Goal: Task Accomplishment & Management: Use online tool/utility

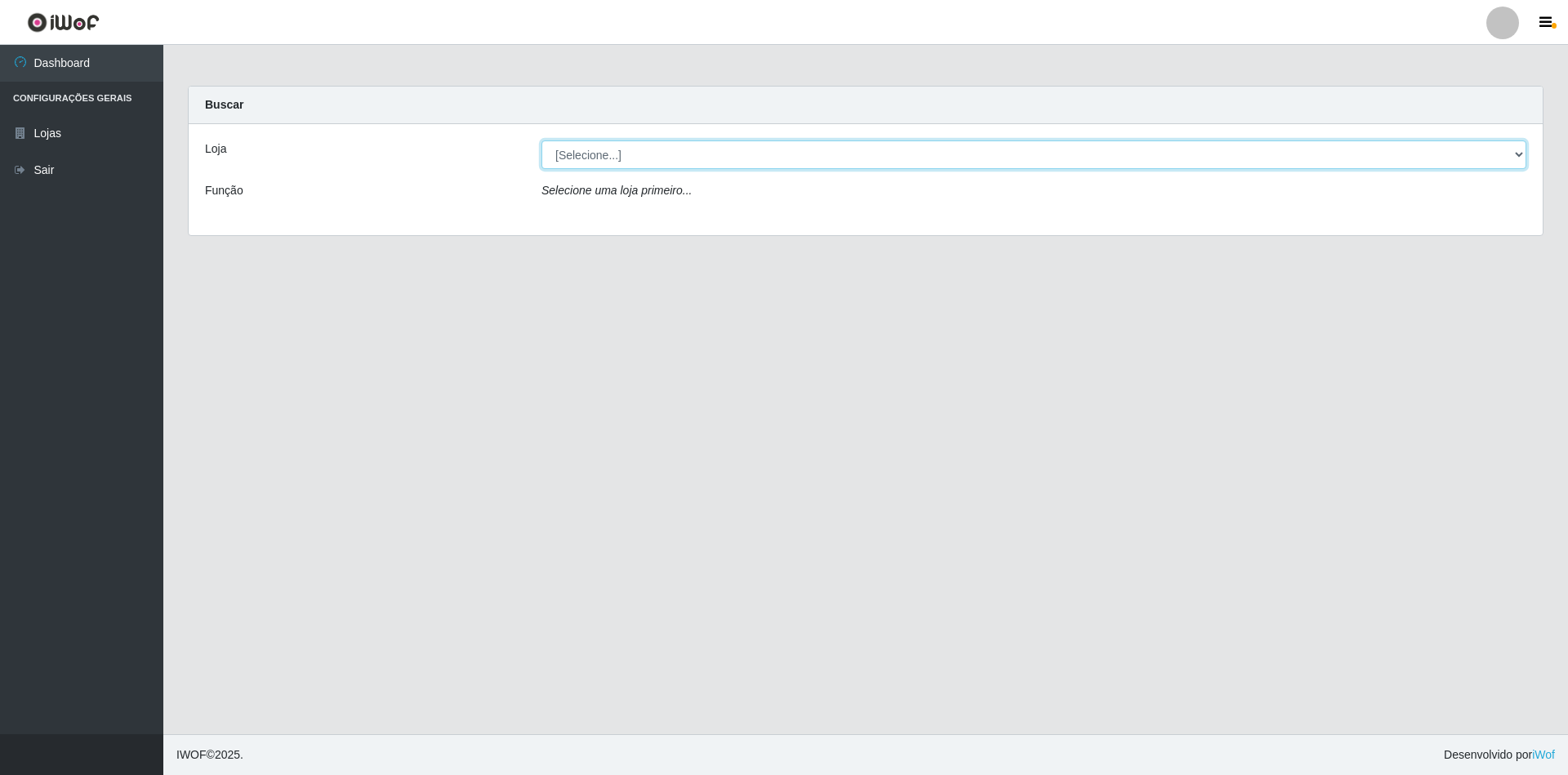
click at [588, 155] on select "[Selecione...] SuperShow - Asa Norte" at bounding box center [1034, 155] width 985 height 29
select select "71"
click at [542, 140] on select "[Selecione...] SuperShow - Asa Norte" at bounding box center [1034, 155] width 985 height 29
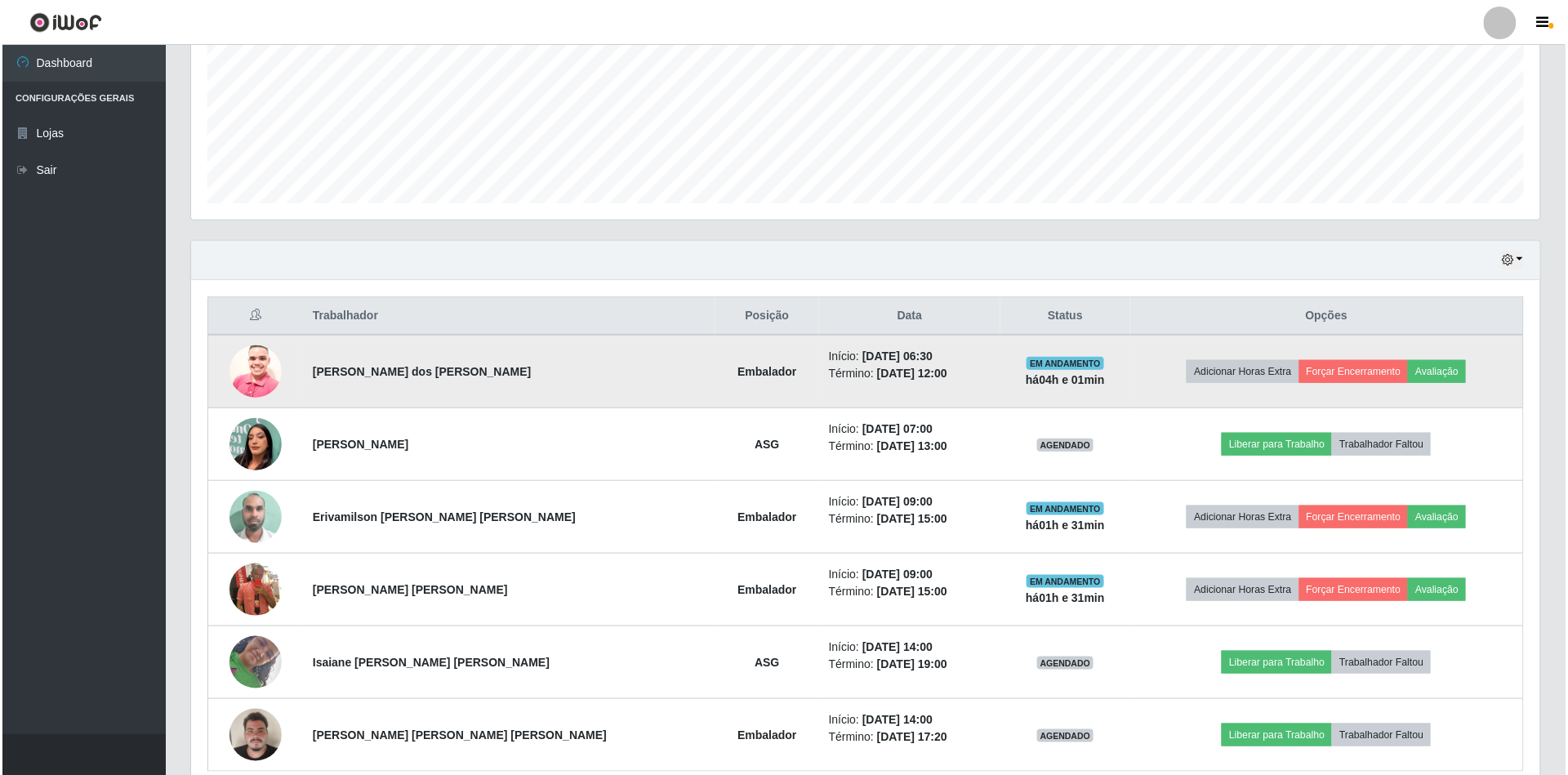
scroll to position [435, 0]
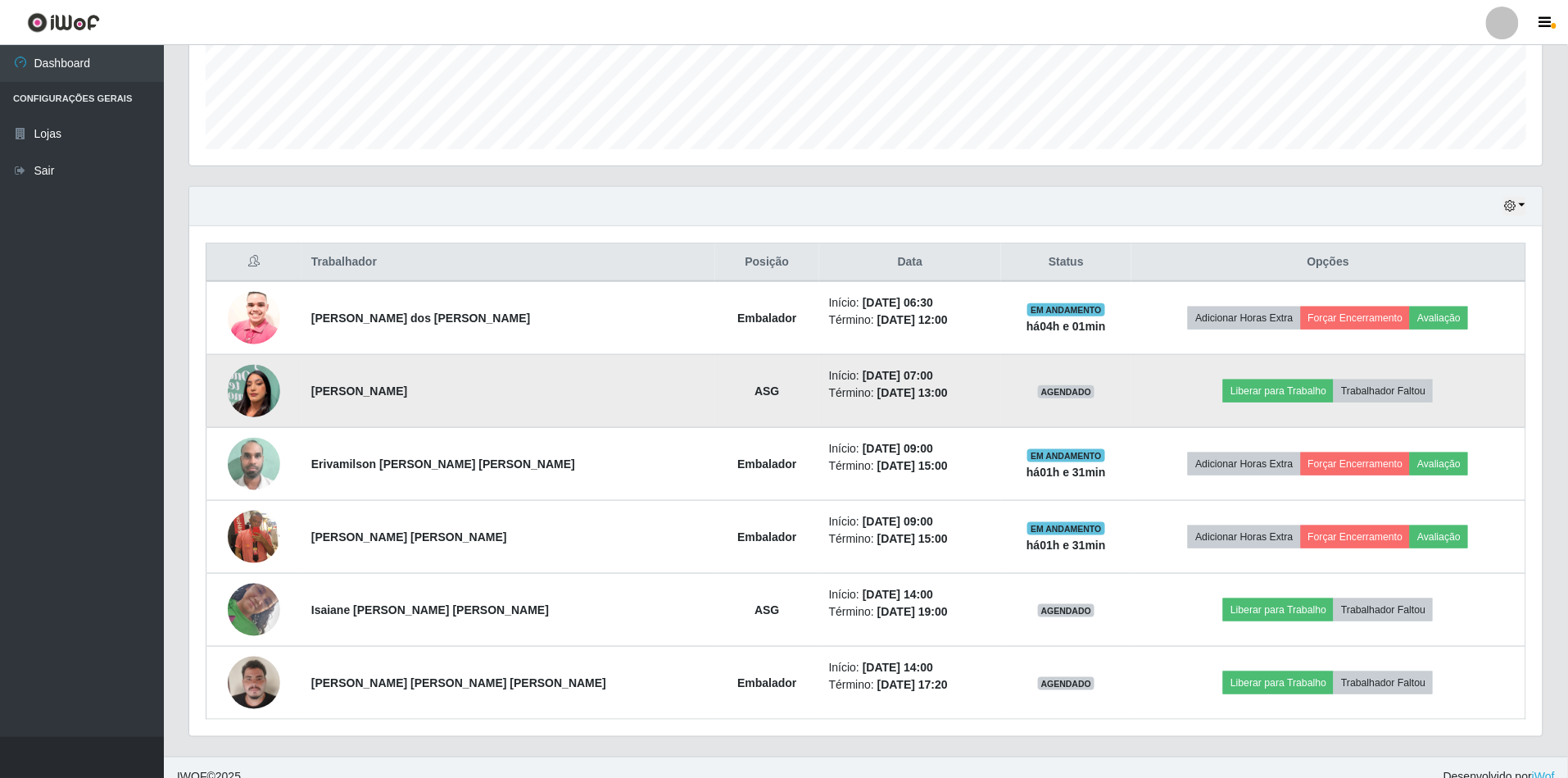
click at [281, 397] on img at bounding box center [254, 391] width 52 height 94
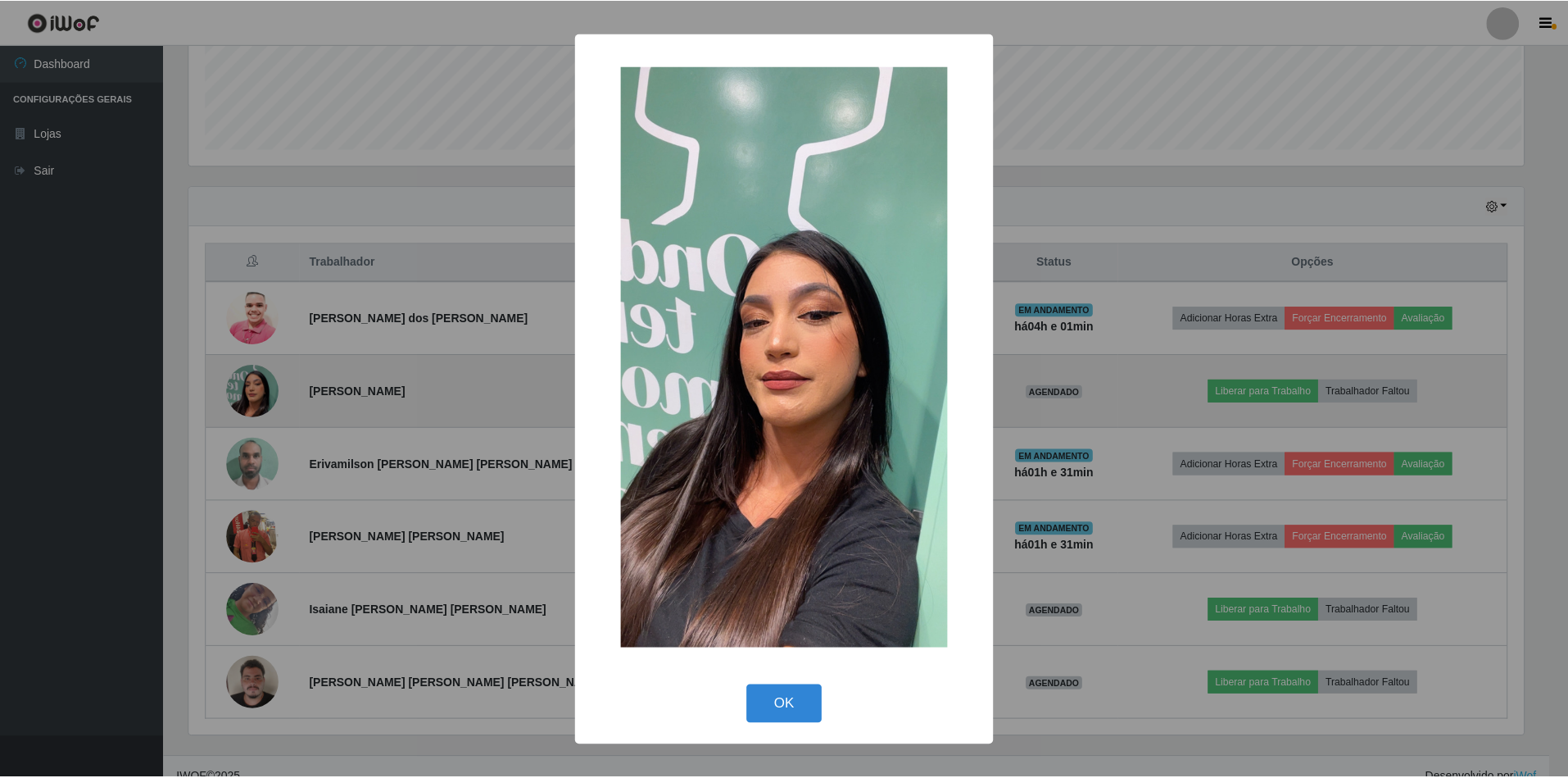
scroll to position [341, 1339]
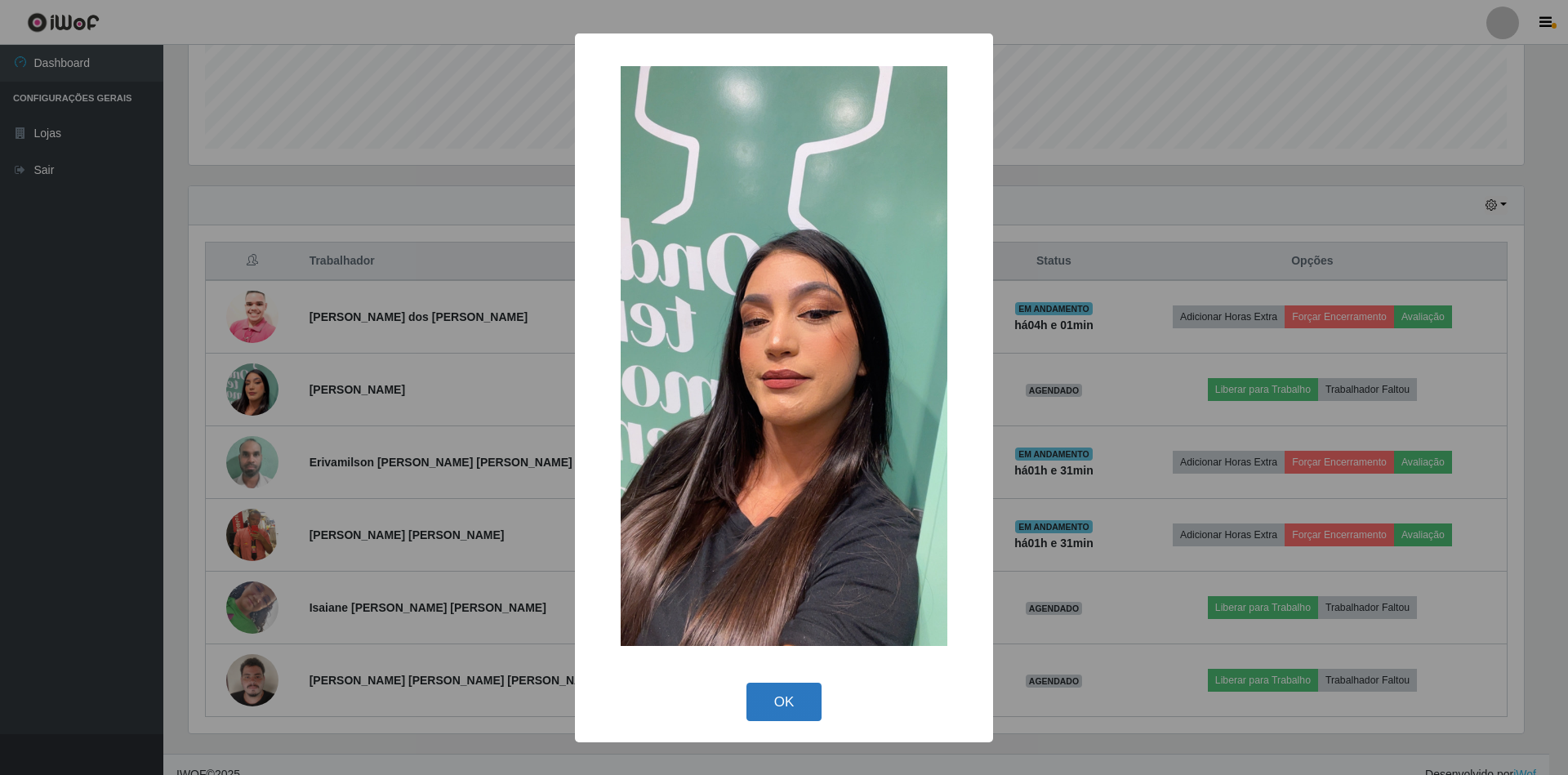
click at [789, 694] on button "OK" at bounding box center [784, 701] width 76 height 39
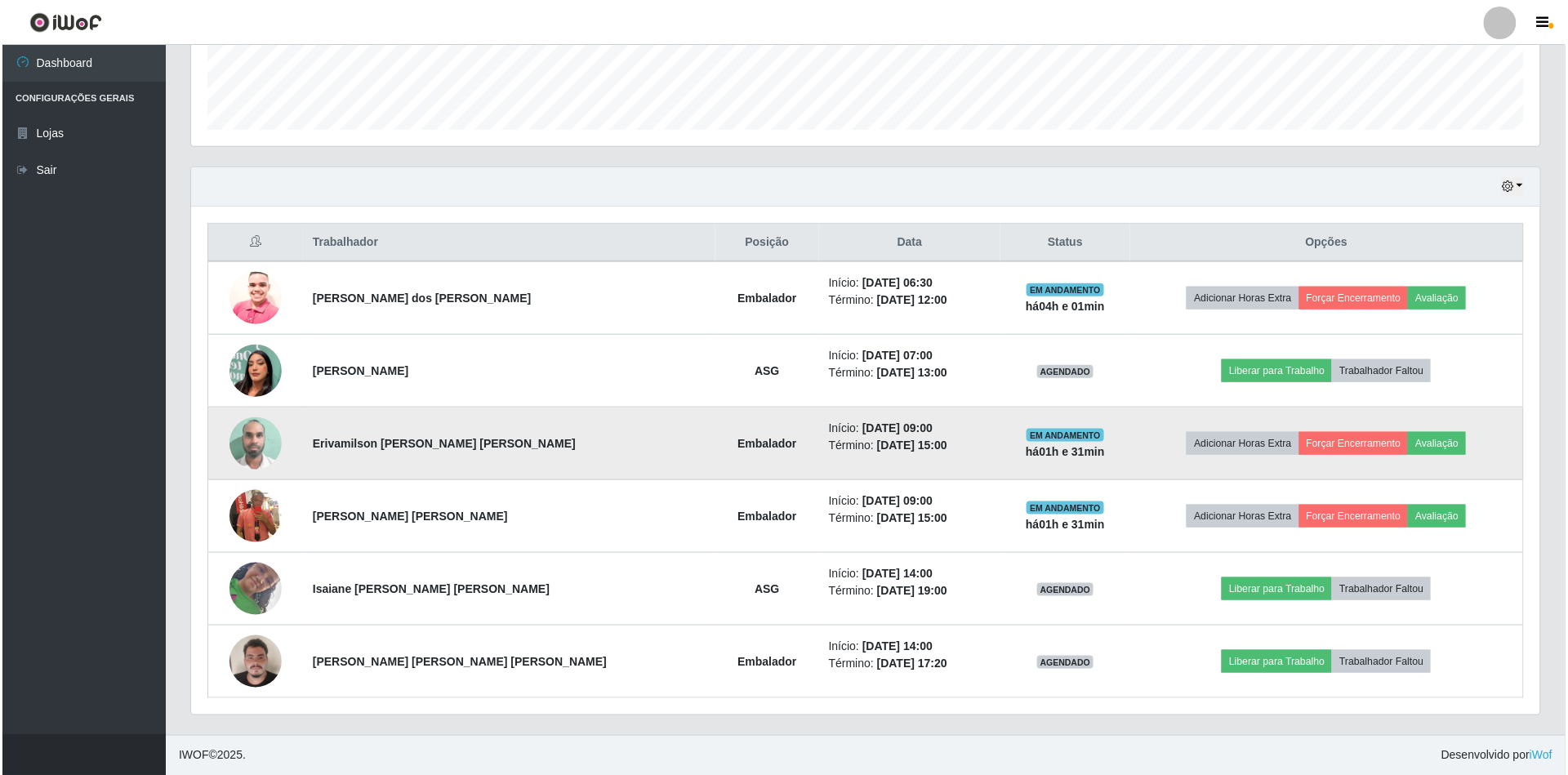
scroll to position [459, 0]
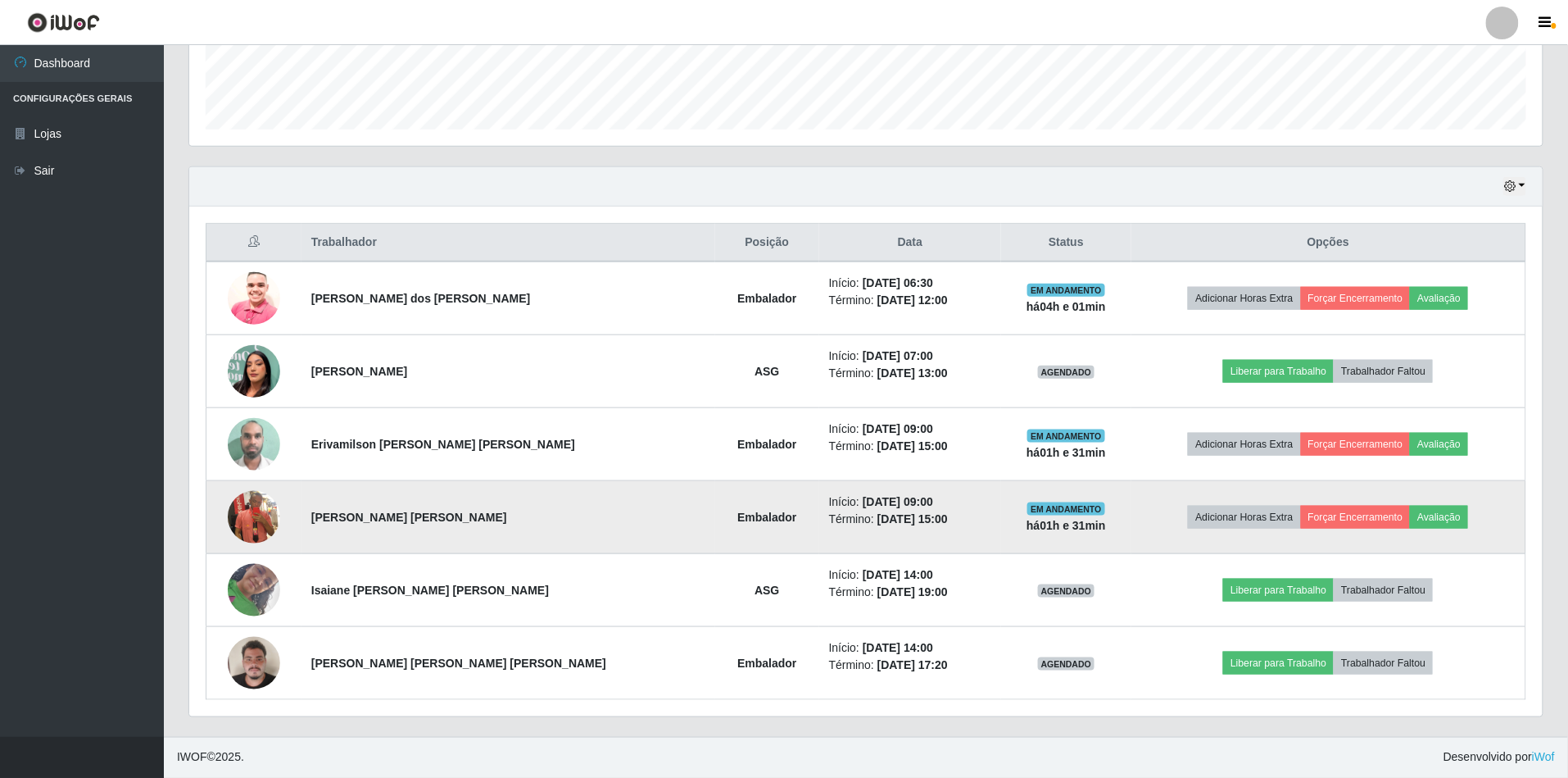
click at [247, 500] on img at bounding box center [254, 517] width 52 height 94
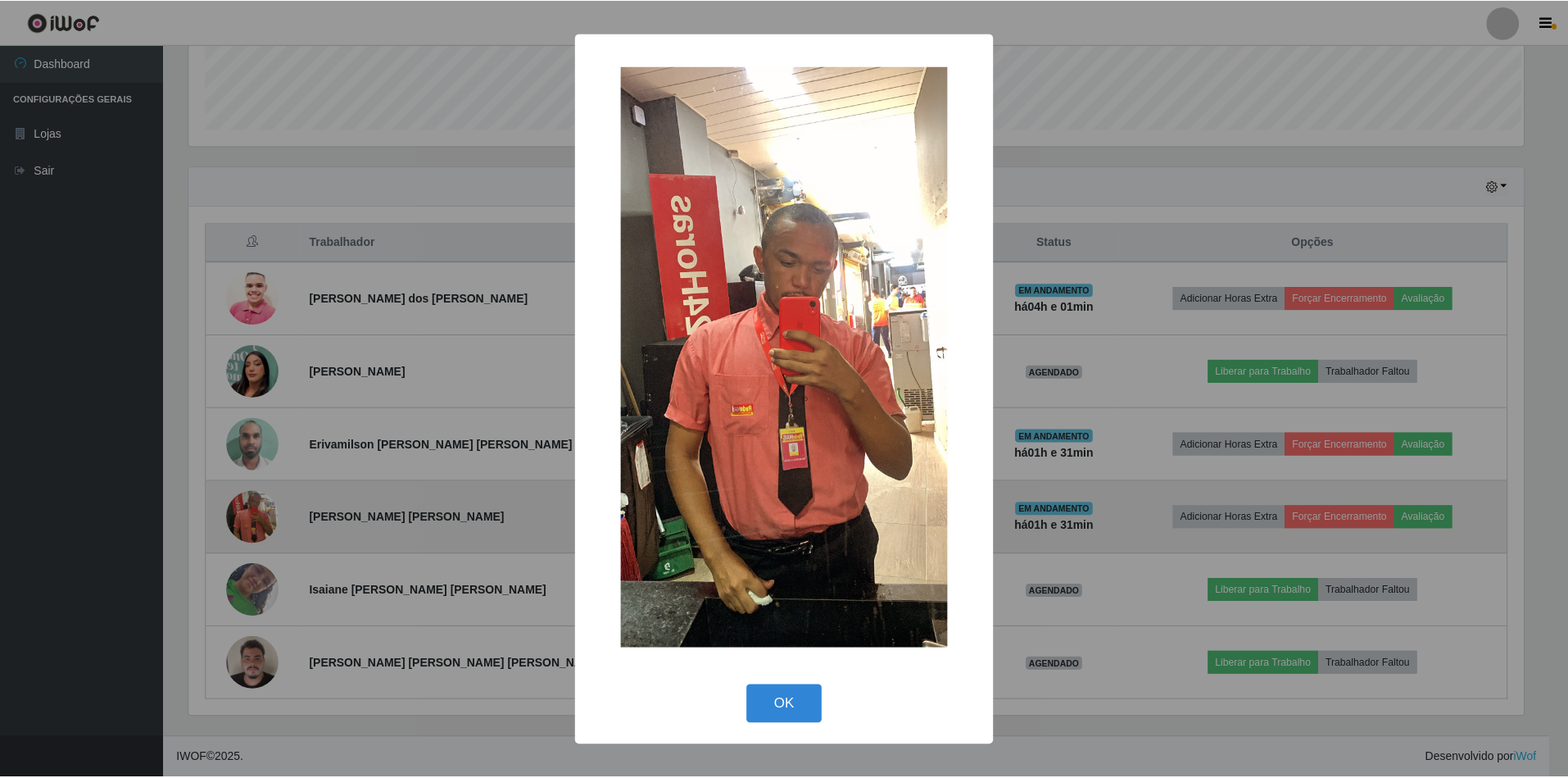
scroll to position [341, 1339]
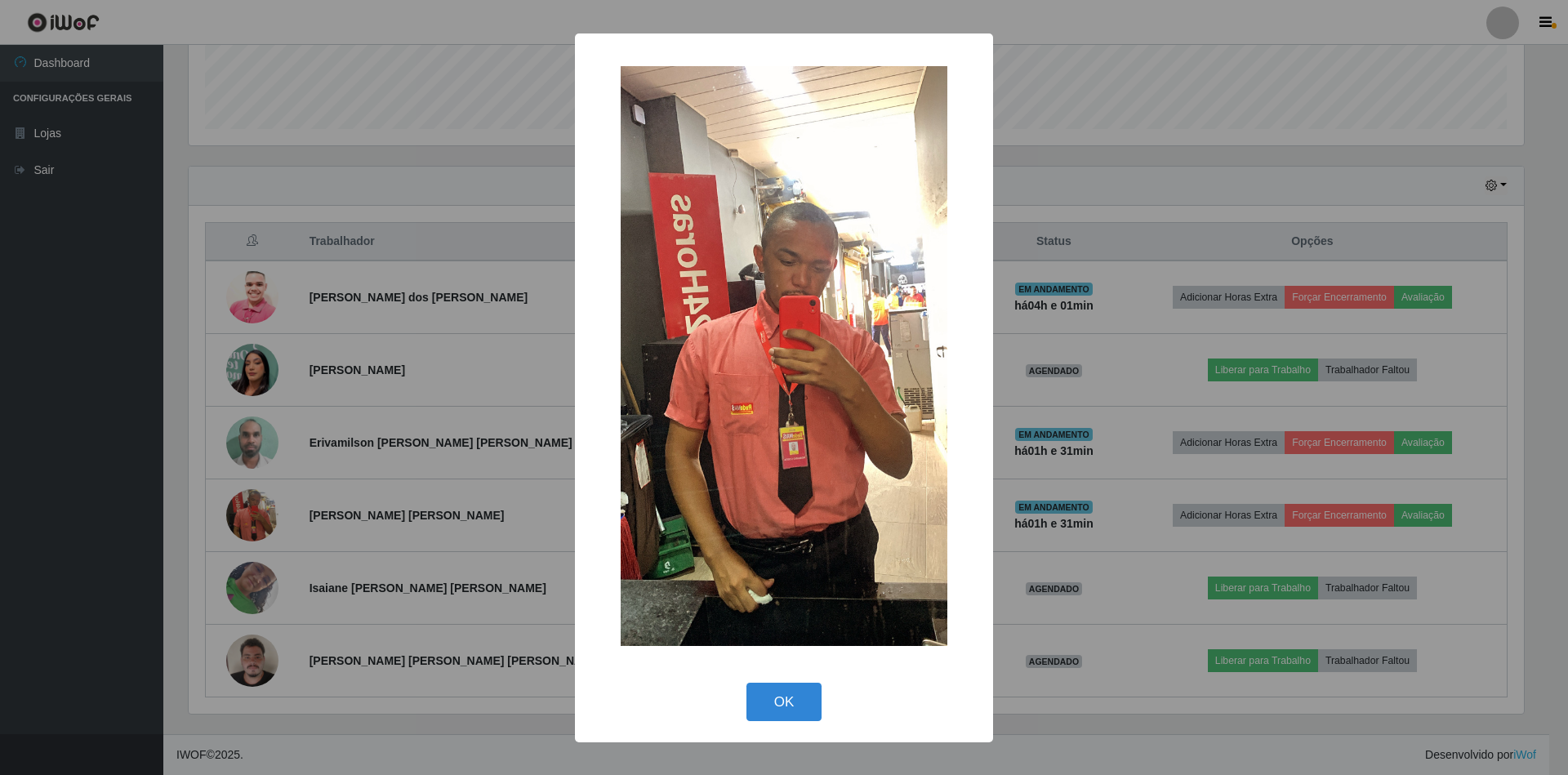
click at [717, 315] on img at bounding box center [784, 357] width 327 height 581
click at [769, 703] on button "OK" at bounding box center [784, 701] width 76 height 39
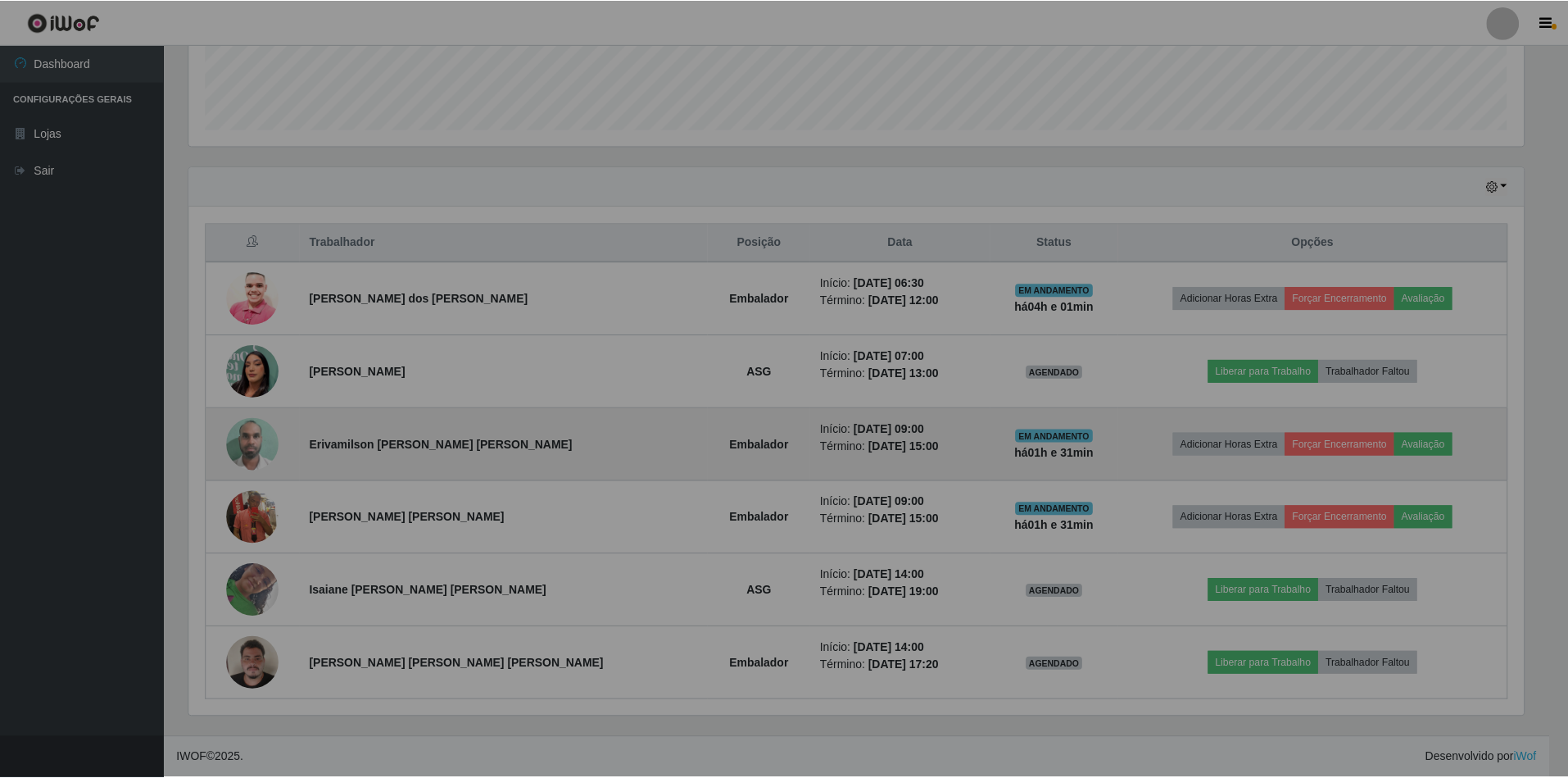
scroll to position [341, 1353]
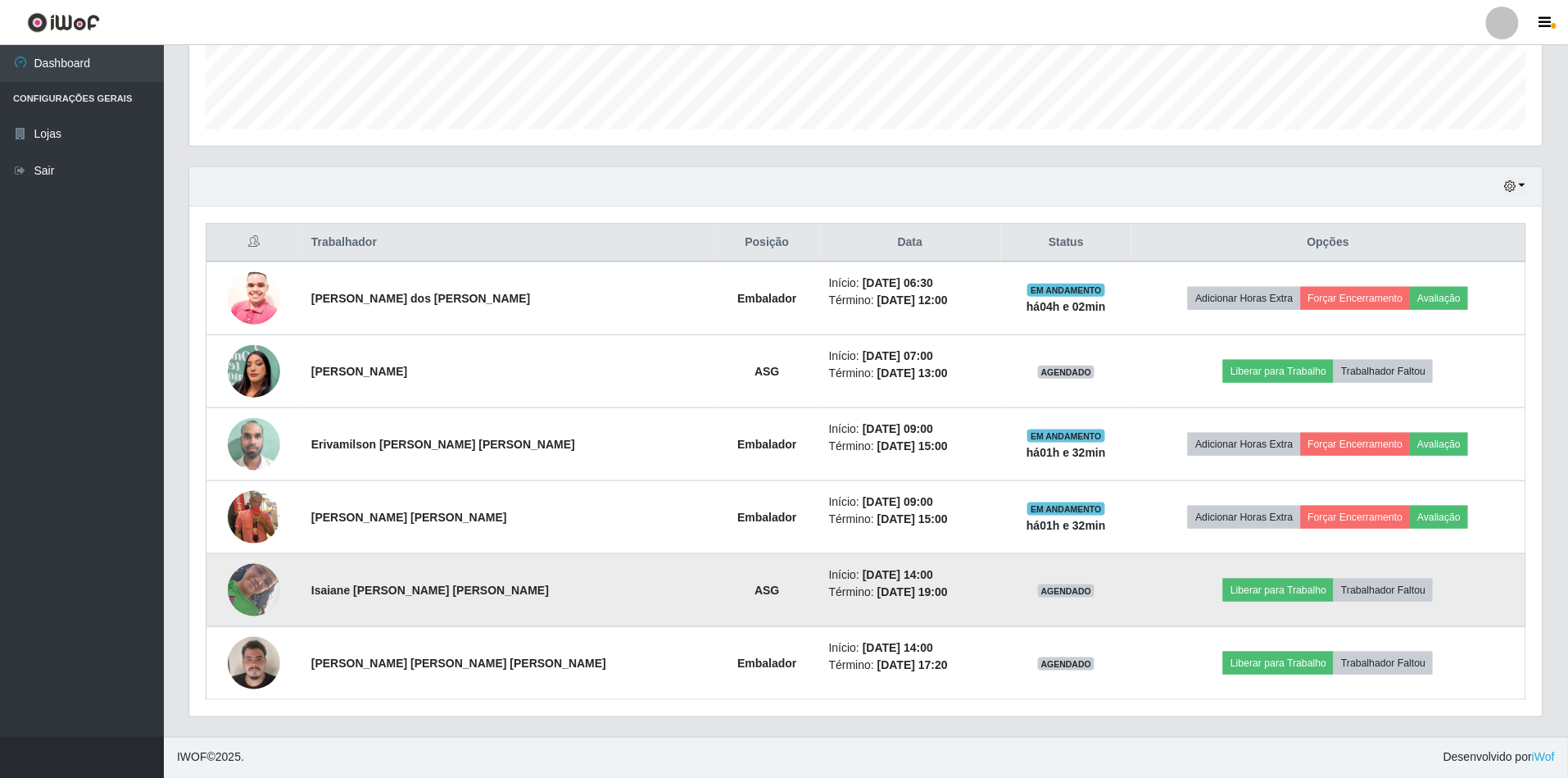
click at [246, 584] on img at bounding box center [254, 590] width 52 height 94
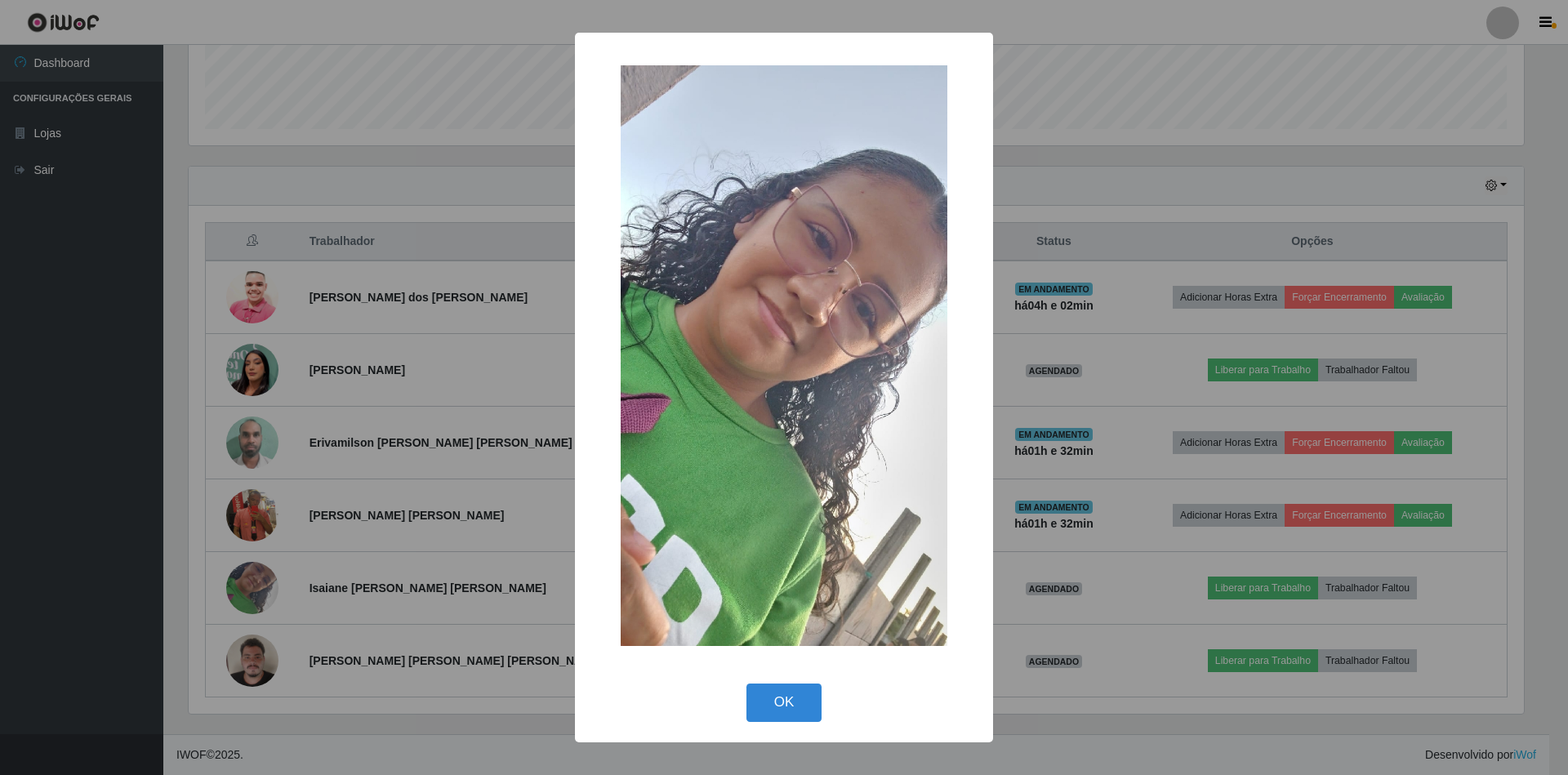
click at [857, 334] on img at bounding box center [784, 356] width 327 height 581
click at [793, 687] on button "OK" at bounding box center [784, 702] width 76 height 39
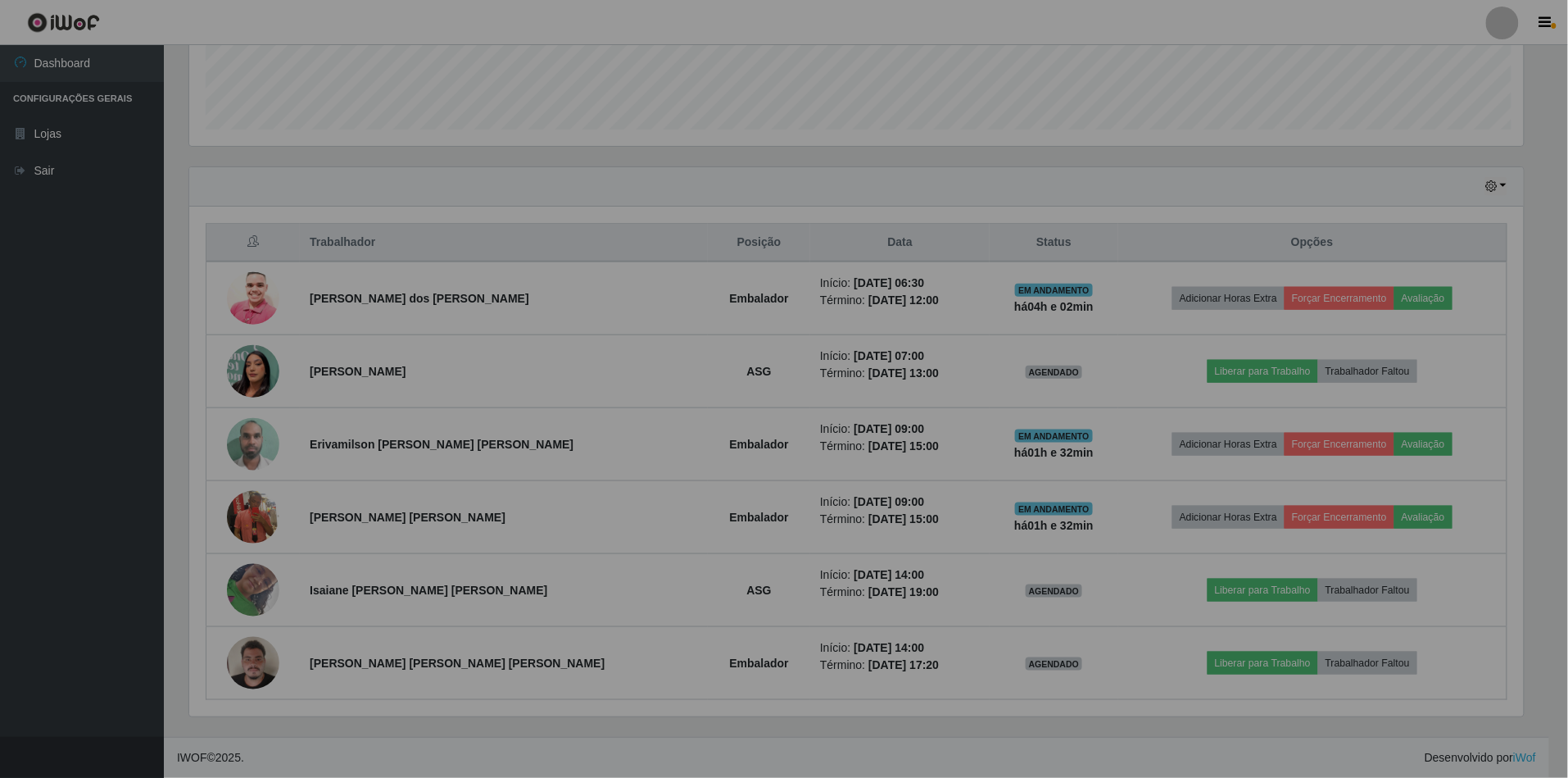
scroll to position [341, 1353]
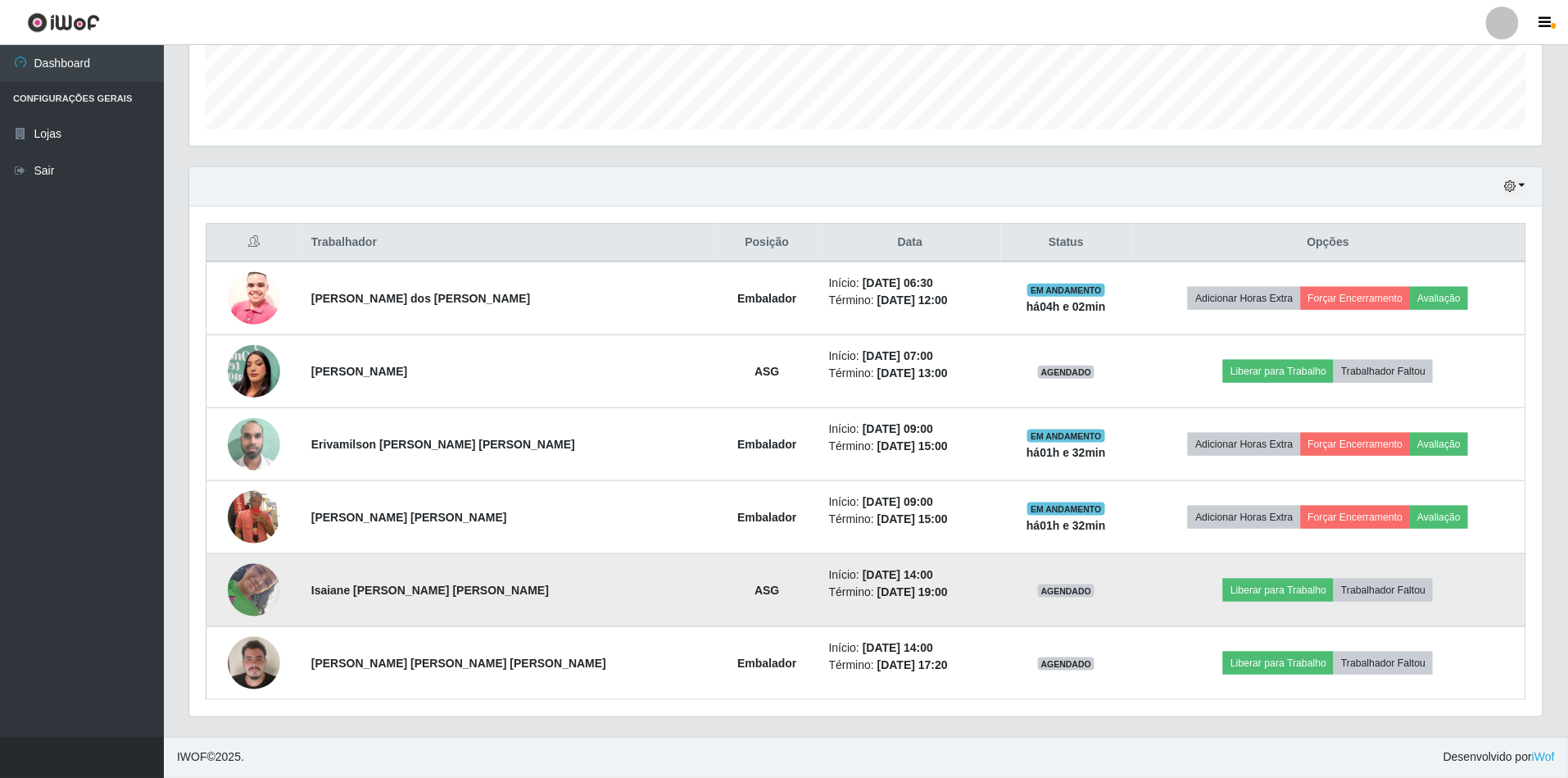
click at [266, 592] on img at bounding box center [254, 590] width 52 height 94
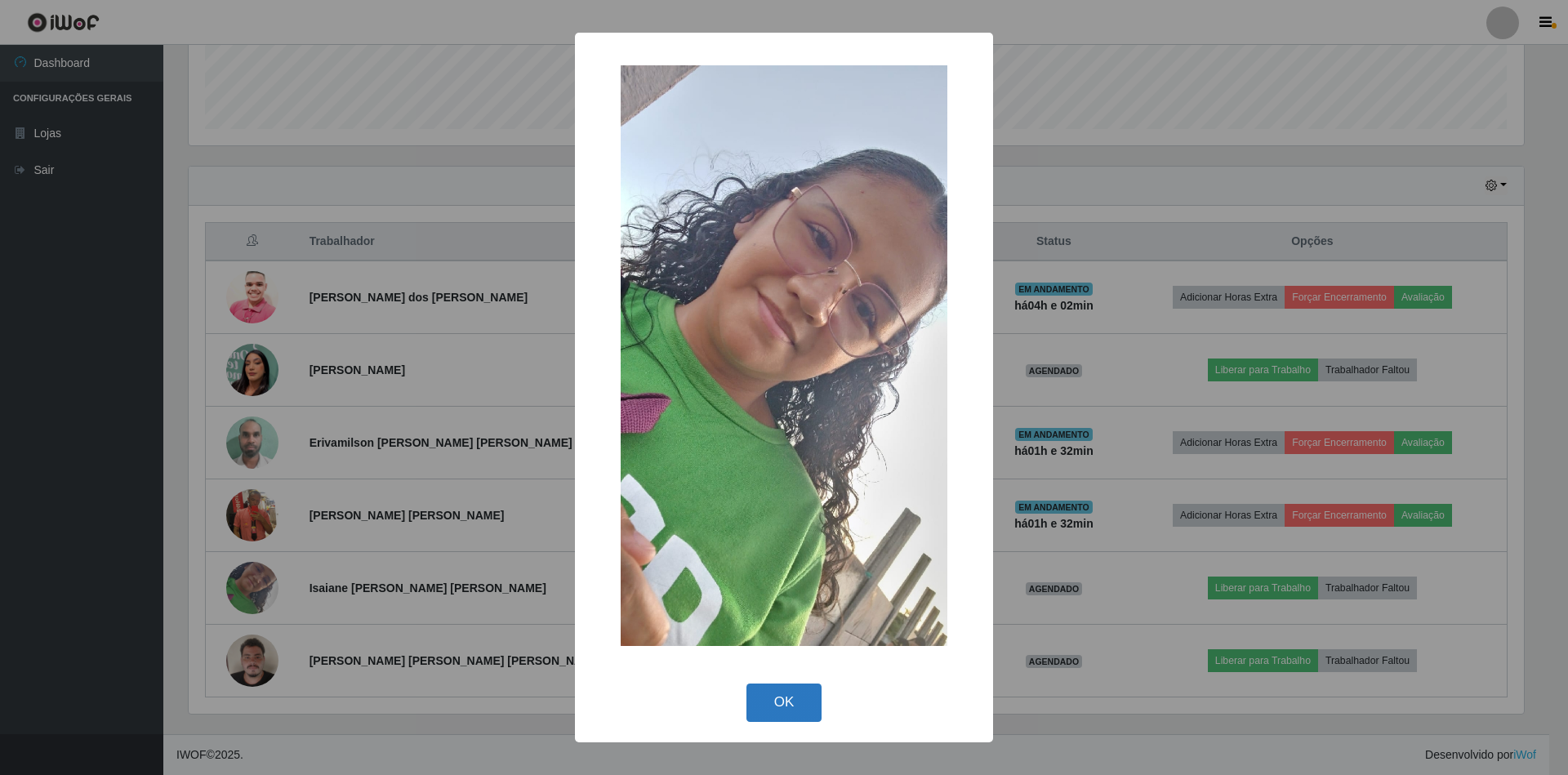
click at [771, 699] on button "OK" at bounding box center [784, 702] width 76 height 39
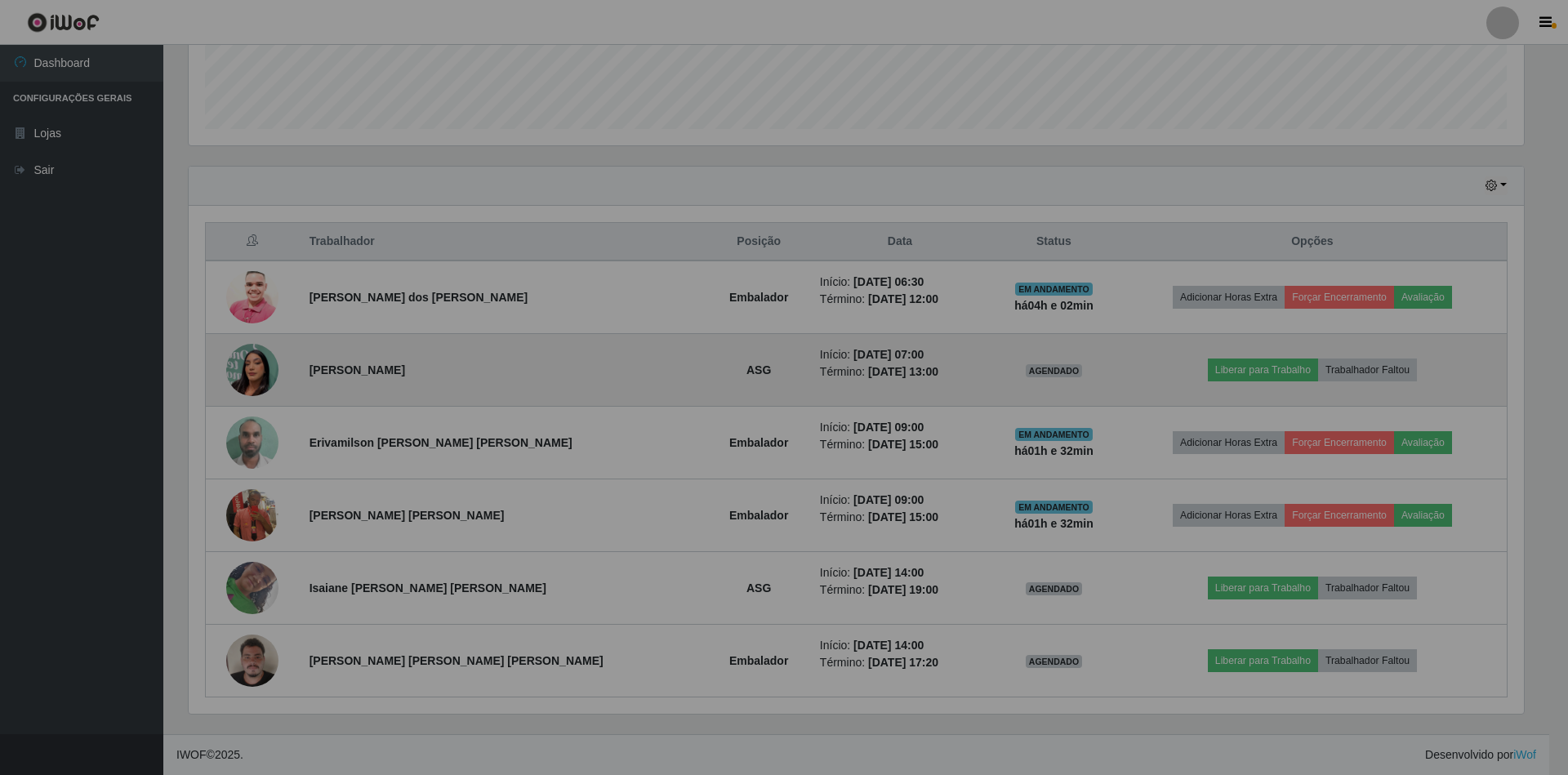
scroll to position [340, 1349]
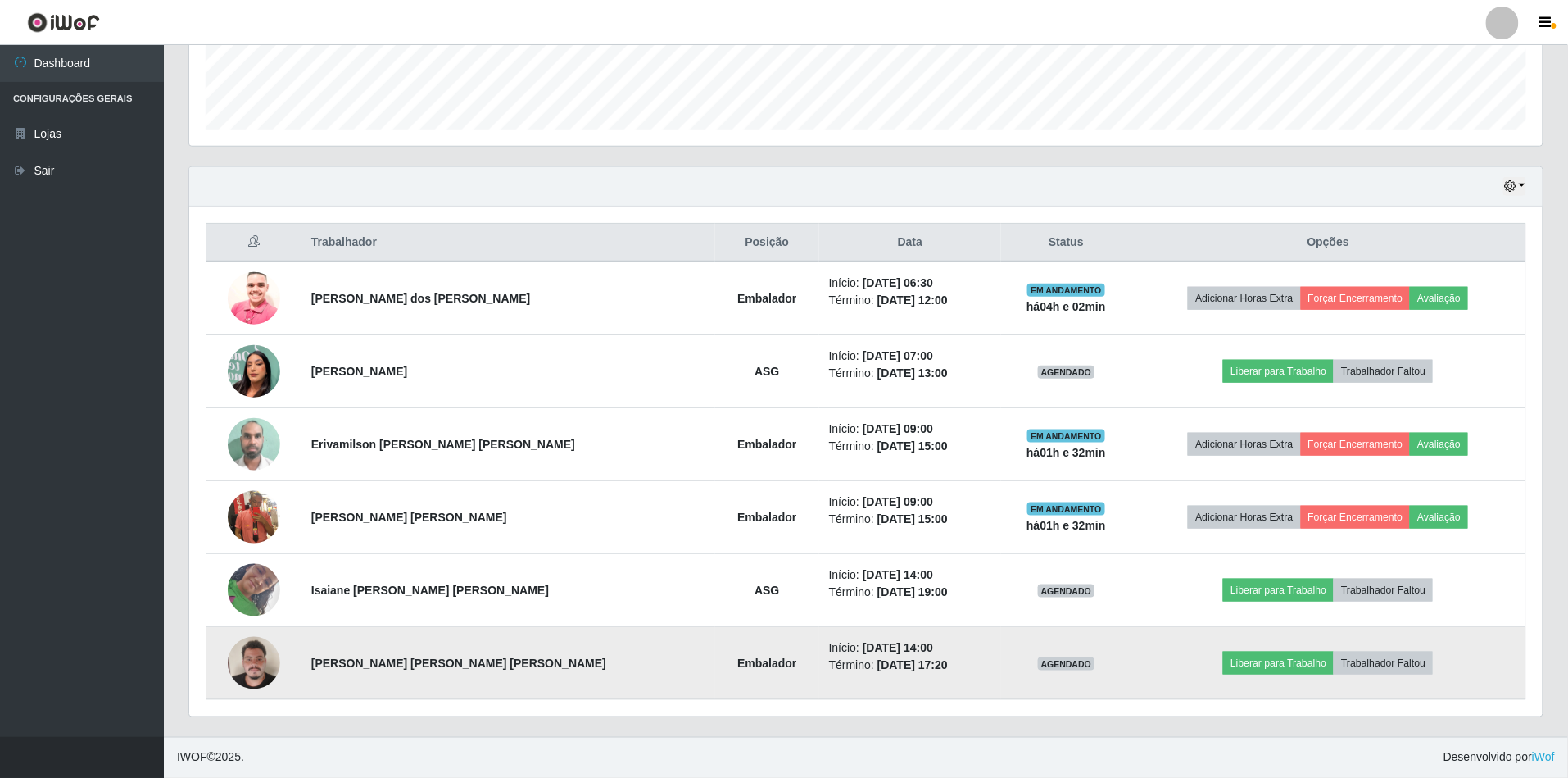
click at [270, 657] on img at bounding box center [254, 662] width 52 height 69
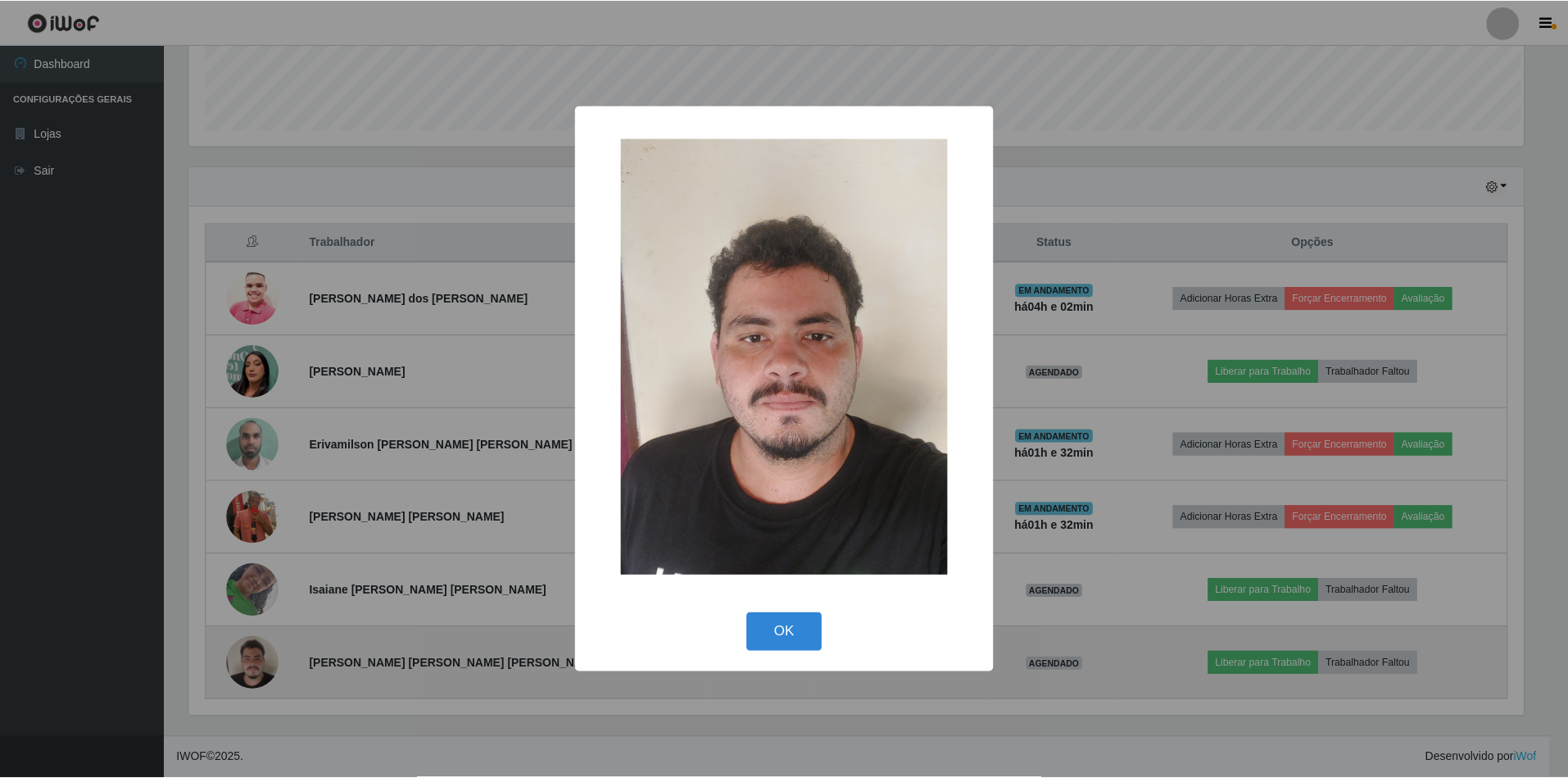
scroll to position [341, 1339]
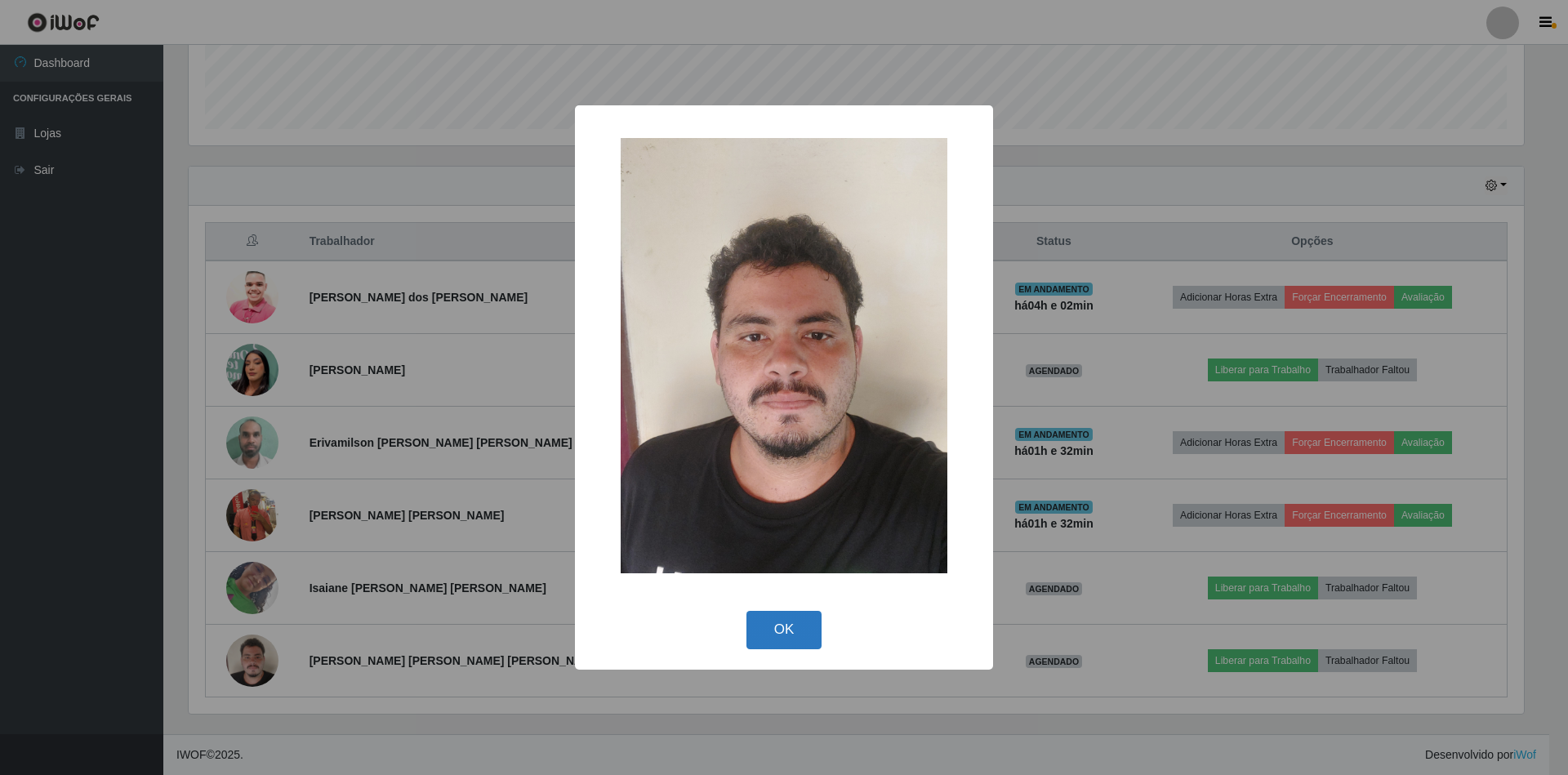
click at [757, 632] on button "OK" at bounding box center [784, 629] width 76 height 39
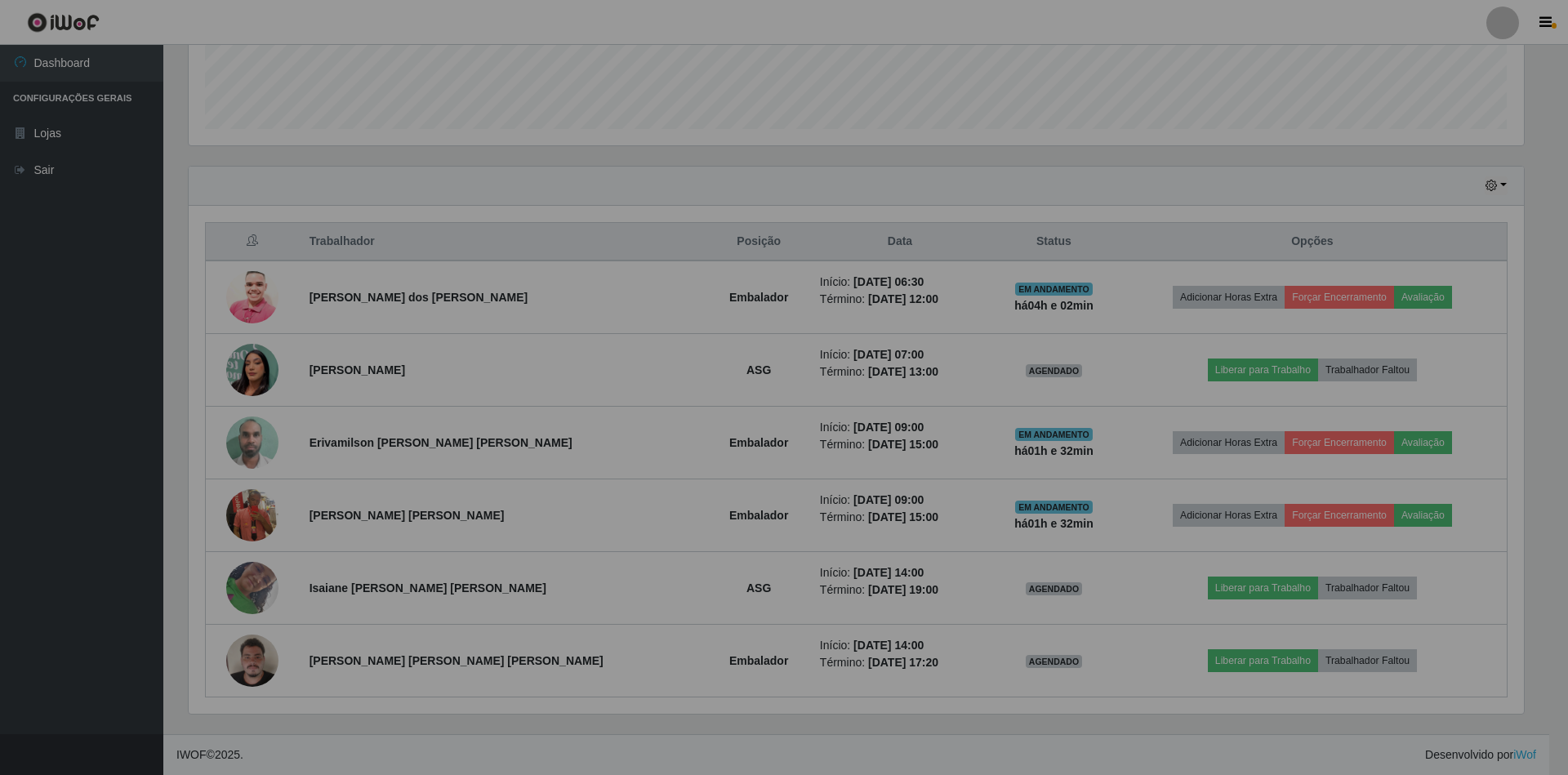
scroll to position [340, 1349]
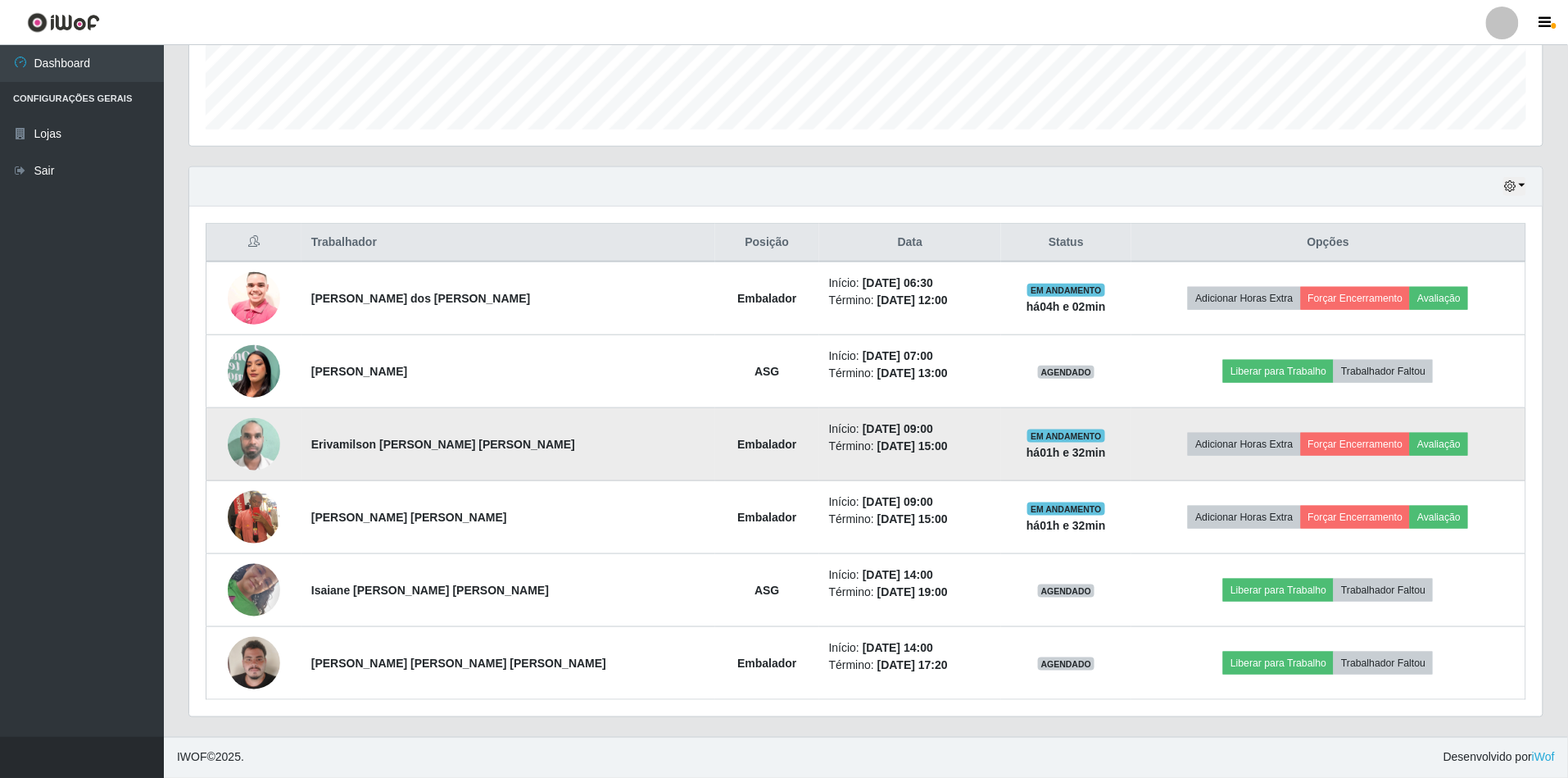
click at [260, 440] on img at bounding box center [254, 443] width 52 height 69
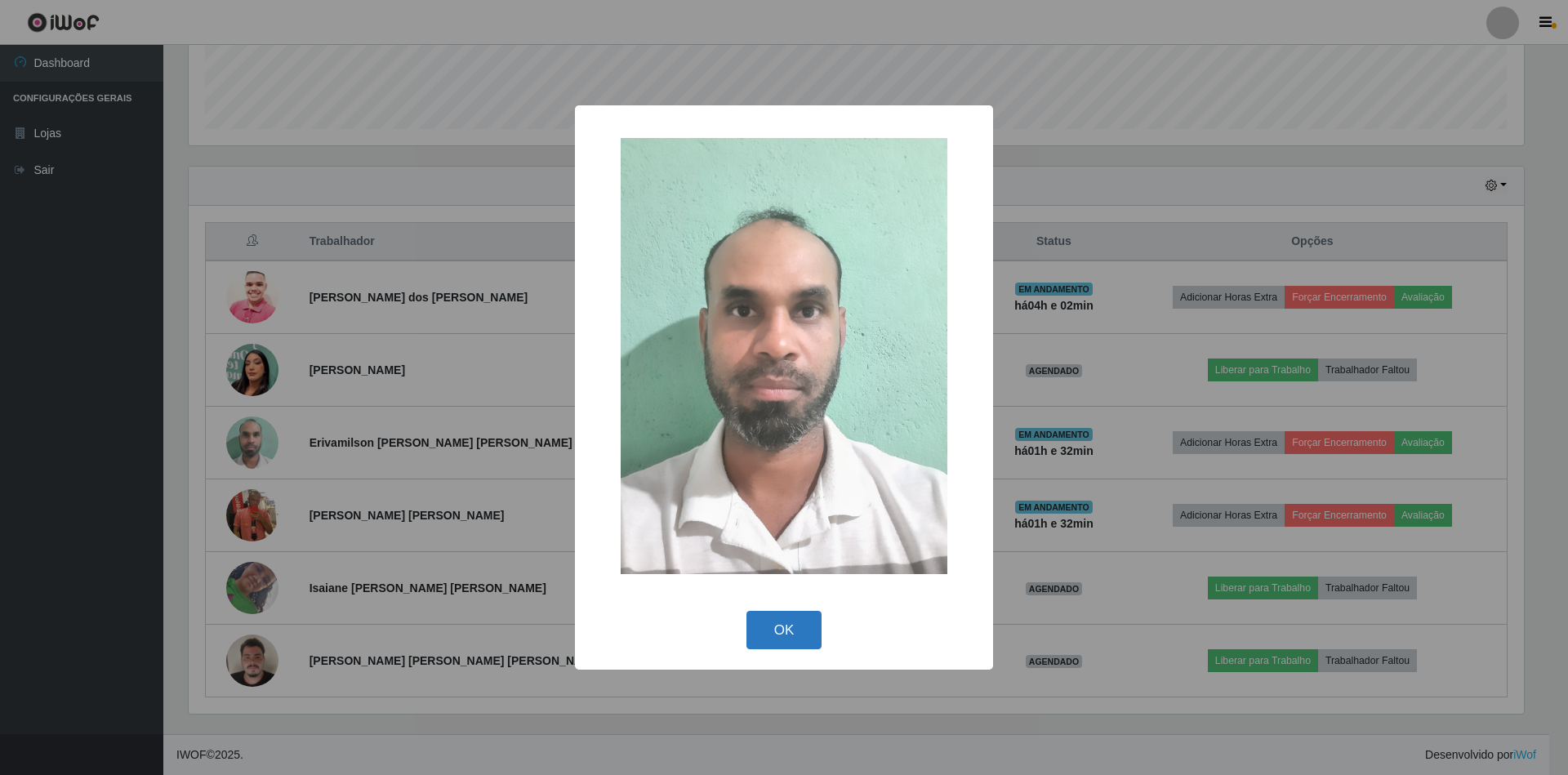
drag, startPoint x: 777, startPoint y: 634, endPoint x: 736, endPoint y: 612, distance: 46.5
click at [777, 637] on button "OK" at bounding box center [784, 629] width 76 height 39
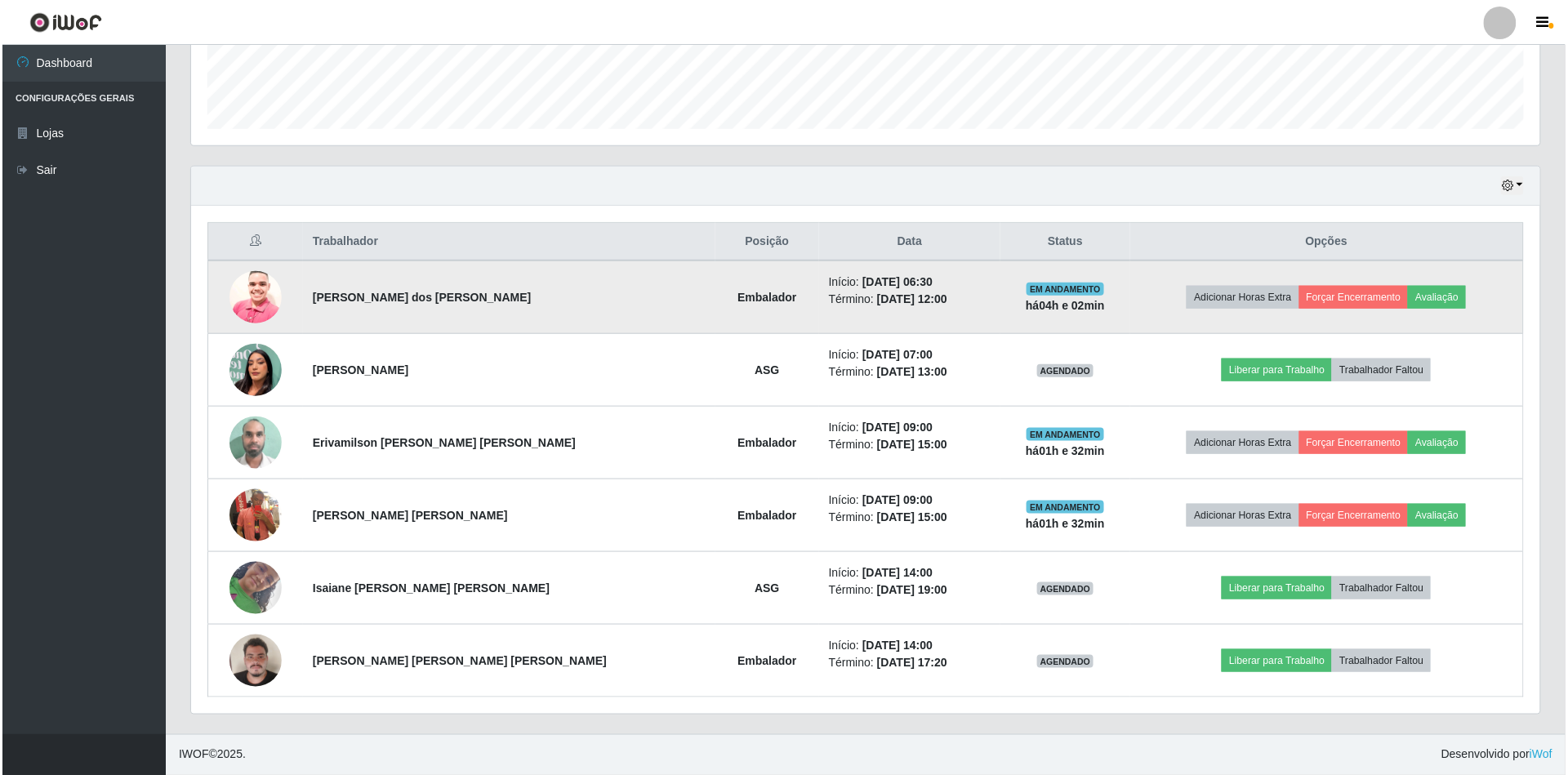
scroll to position [340, 1349]
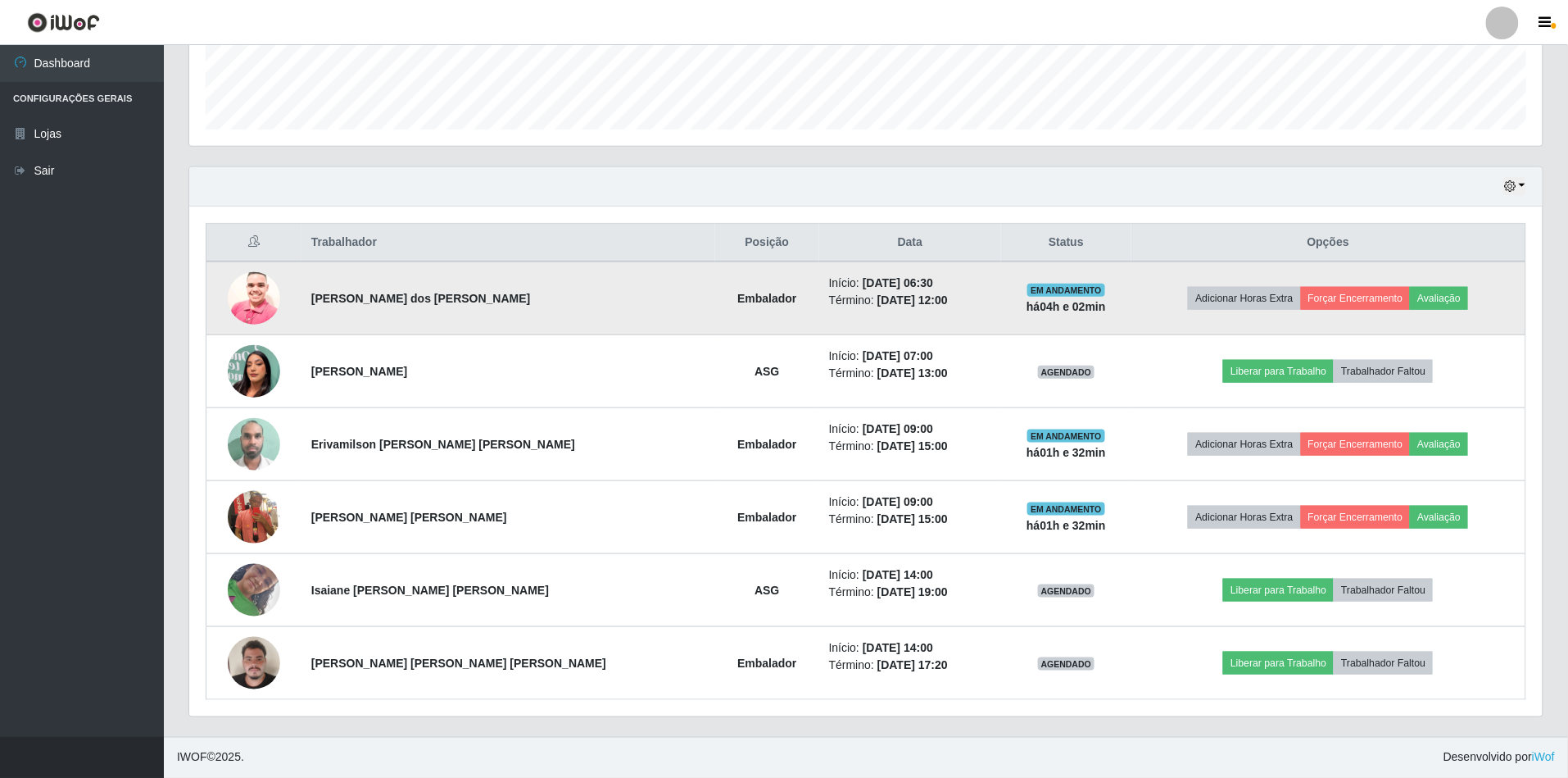
click at [261, 270] on td at bounding box center [254, 299] width 95 height 74
click at [263, 273] on img at bounding box center [254, 298] width 52 height 69
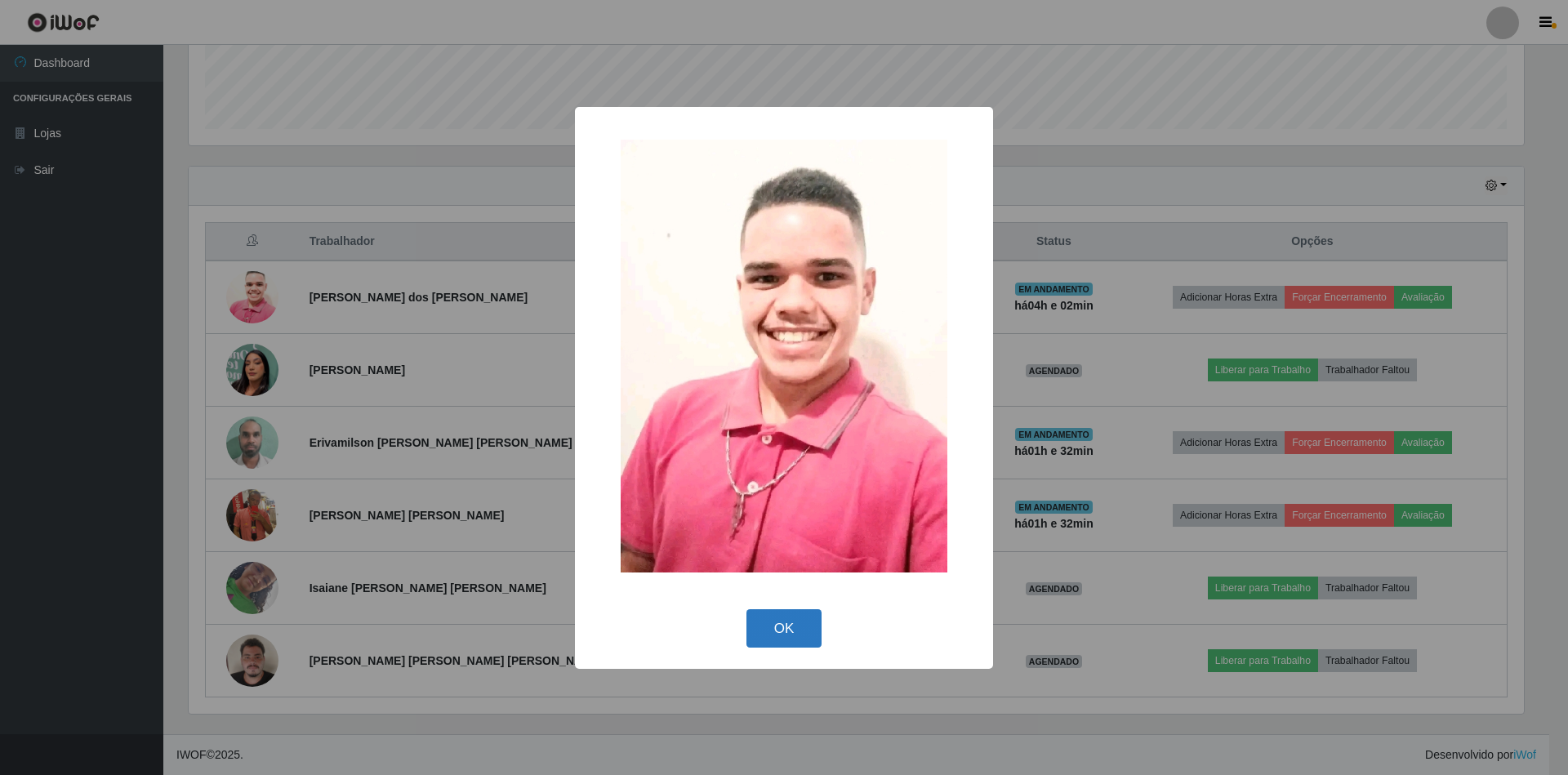
click at [775, 628] on button "OK" at bounding box center [784, 628] width 76 height 39
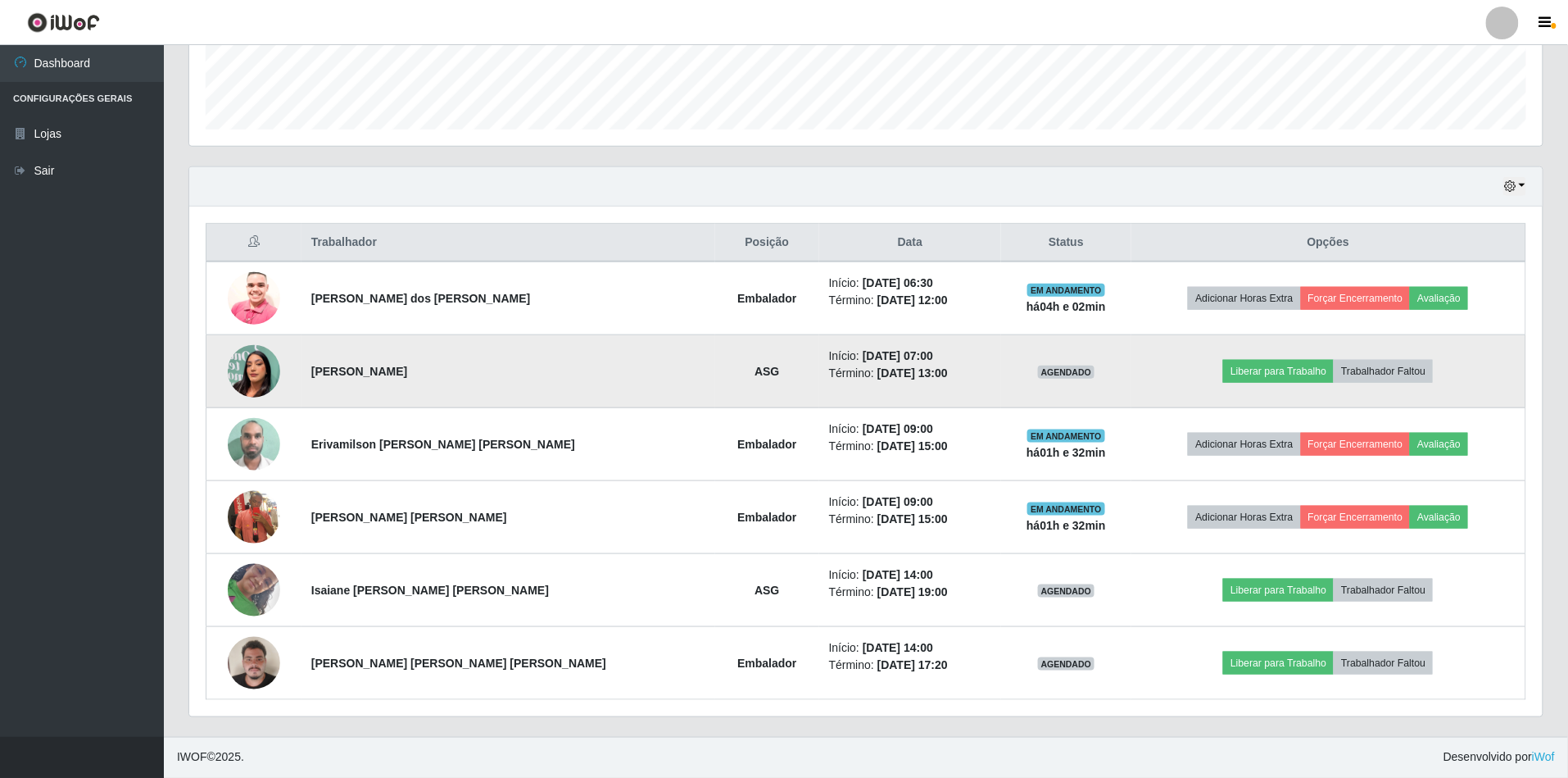
click at [235, 374] on img at bounding box center [254, 372] width 52 height 94
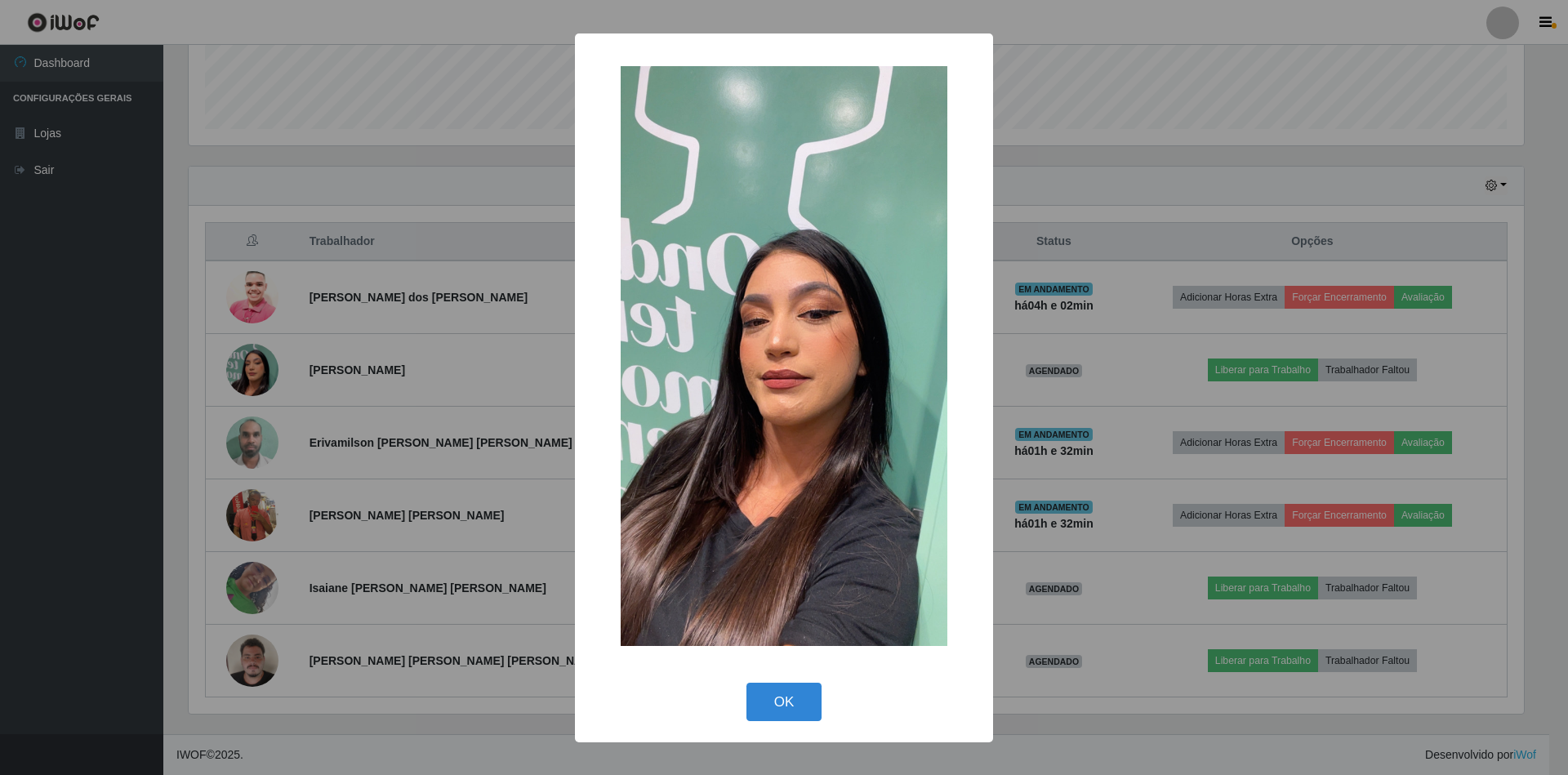
click at [891, 353] on img at bounding box center [784, 357] width 327 height 581
click at [805, 706] on button "OK" at bounding box center [784, 701] width 76 height 39
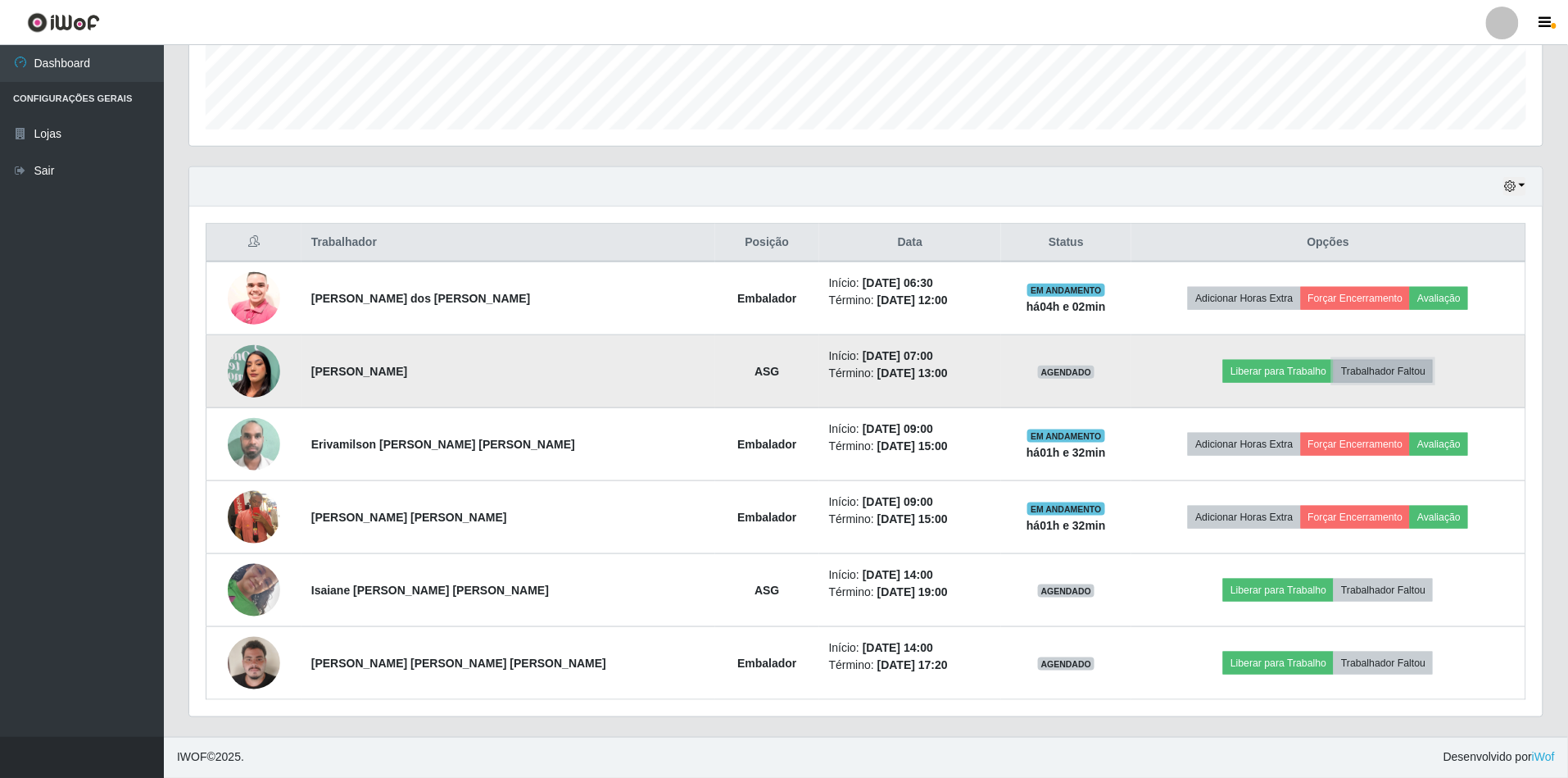
click at [1388, 375] on button "Trabalhador Faltou" at bounding box center [1383, 371] width 99 height 23
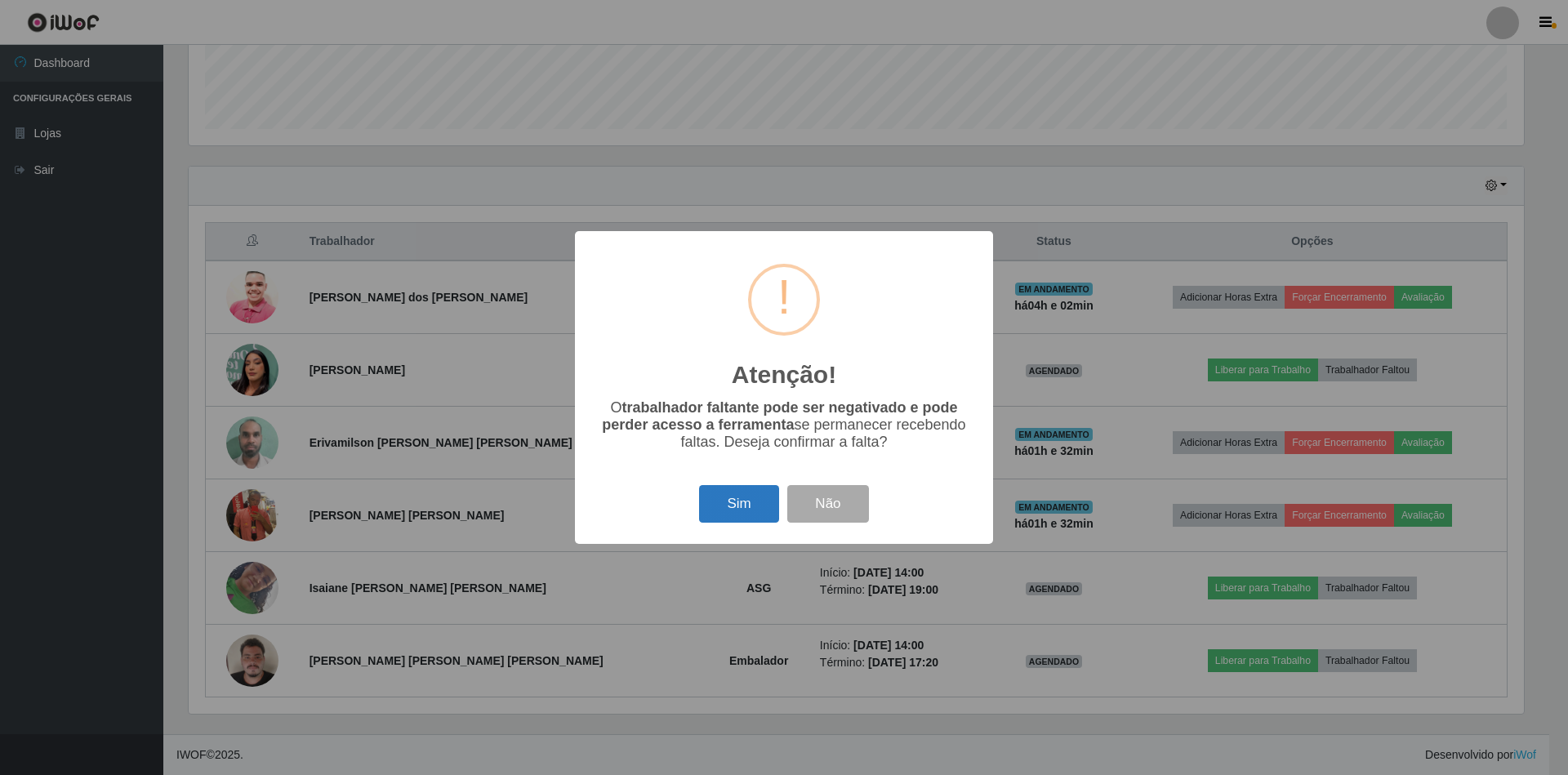
click at [749, 503] on button "Sim" at bounding box center [739, 503] width 79 height 39
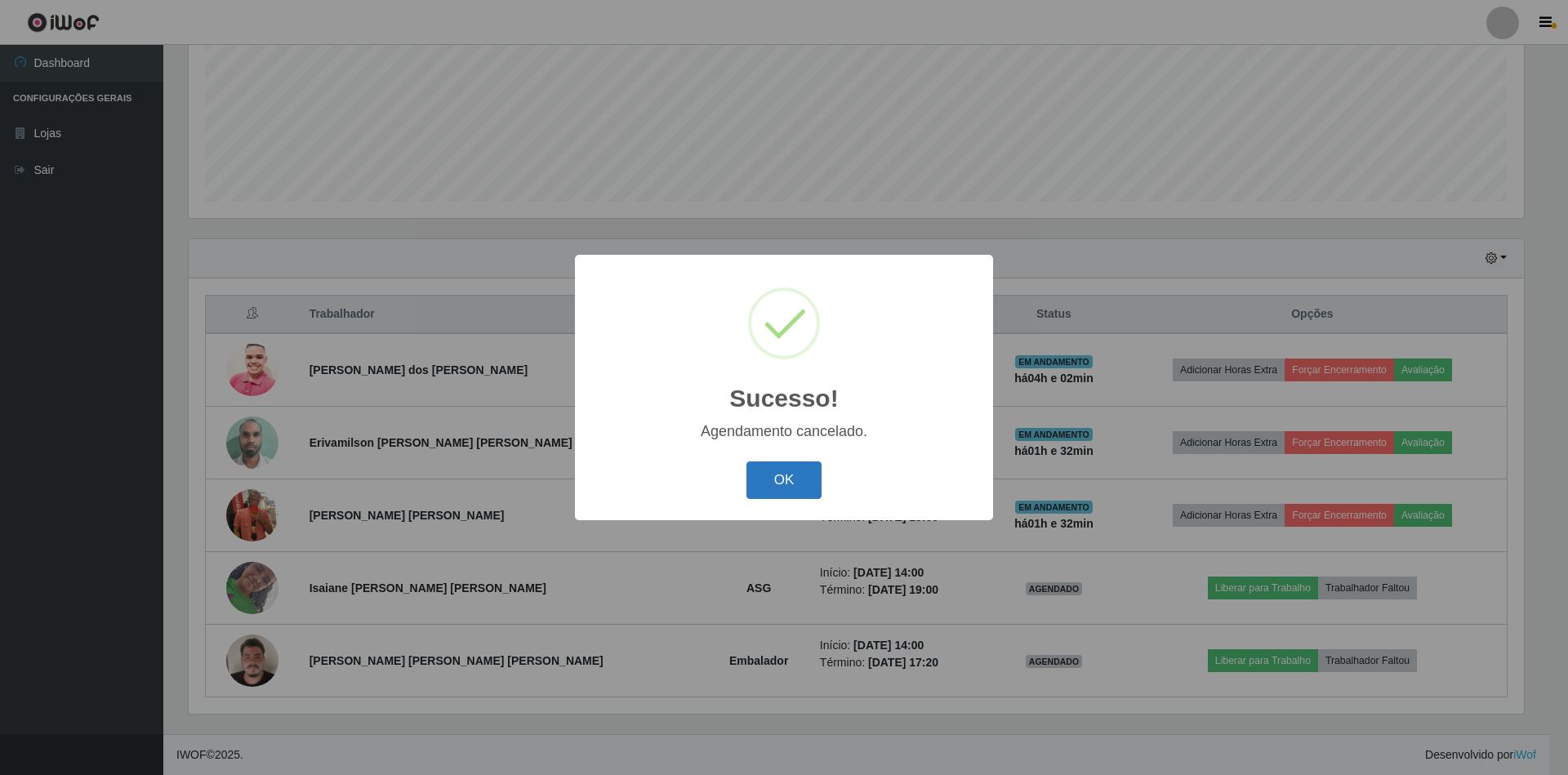
click at [758, 491] on button "OK" at bounding box center [784, 480] width 76 height 39
